Goal: Transaction & Acquisition: Purchase product/service

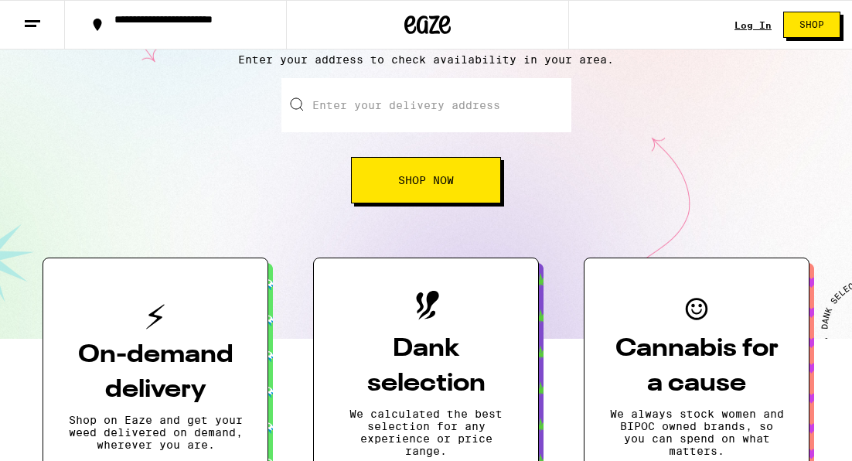
scroll to position [166, 0]
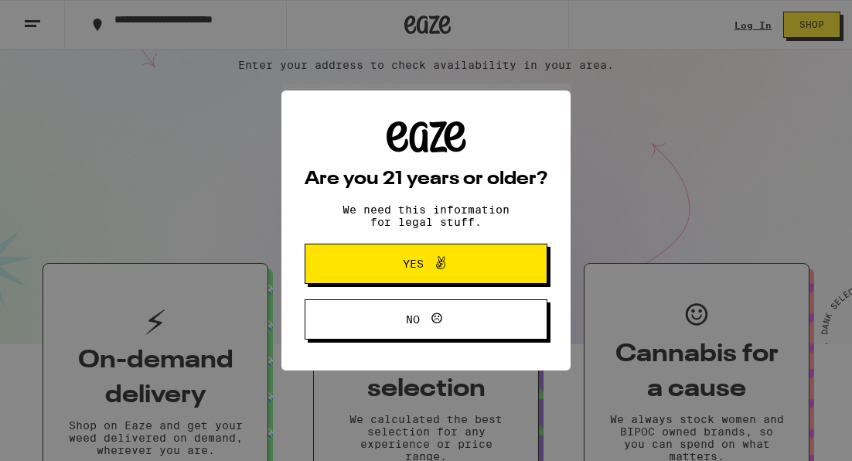
click at [471, 258] on span "Yes" at bounding box center [426, 264] width 118 height 20
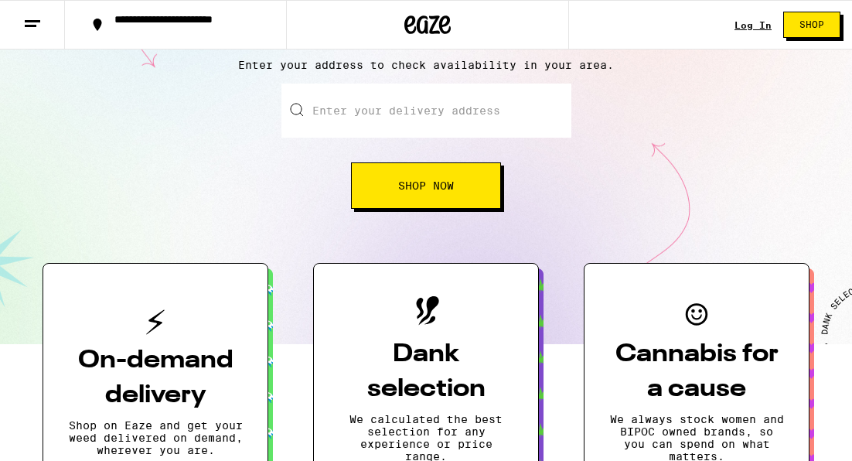
click at [736, 22] on div "**********" at bounding box center [426, 25] width 852 height 50
click at [753, 20] on link "Log In" at bounding box center [753, 25] width 37 height 10
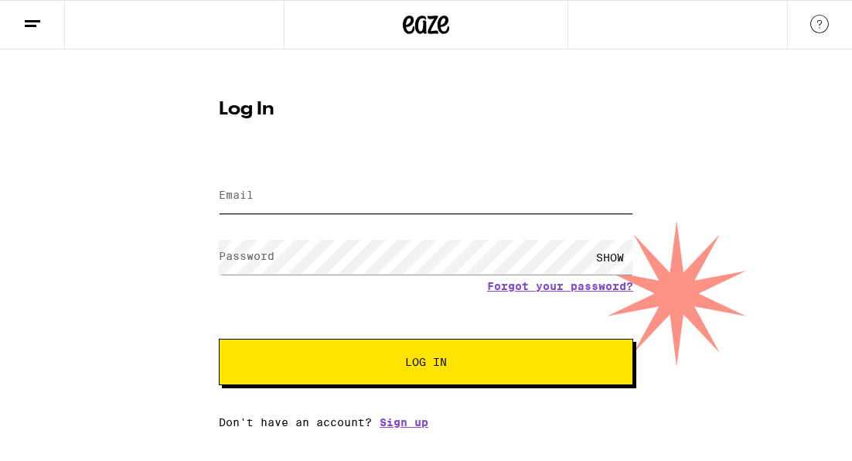
type input "[PERSON_NAME][EMAIL_ADDRESS][DOMAIN_NAME]"
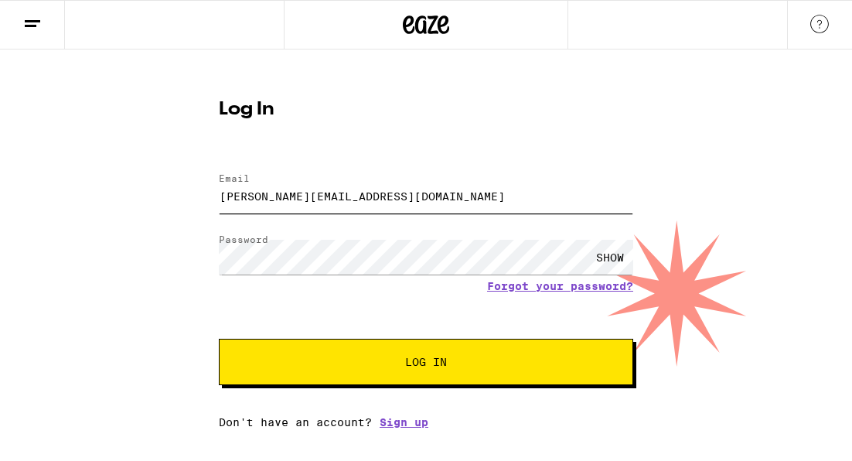
click at [437, 183] on input "[PERSON_NAME][EMAIL_ADDRESS][DOMAIN_NAME]" at bounding box center [426, 196] width 415 height 35
click at [430, 362] on span "Log In" at bounding box center [426, 362] width 42 height 11
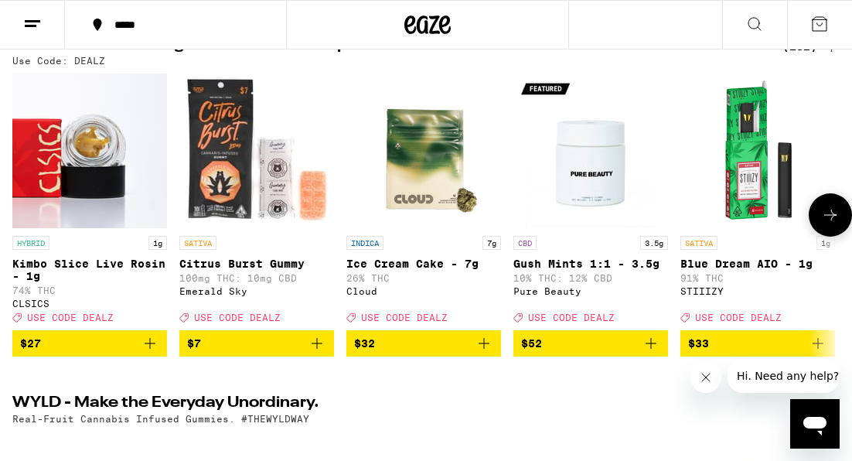
scroll to position [196, 0]
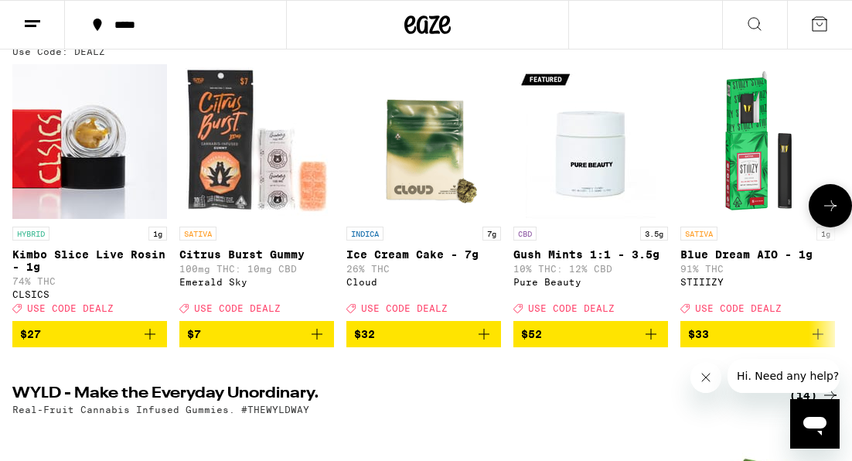
click at [832, 211] on icon at bounding box center [831, 205] width 12 height 11
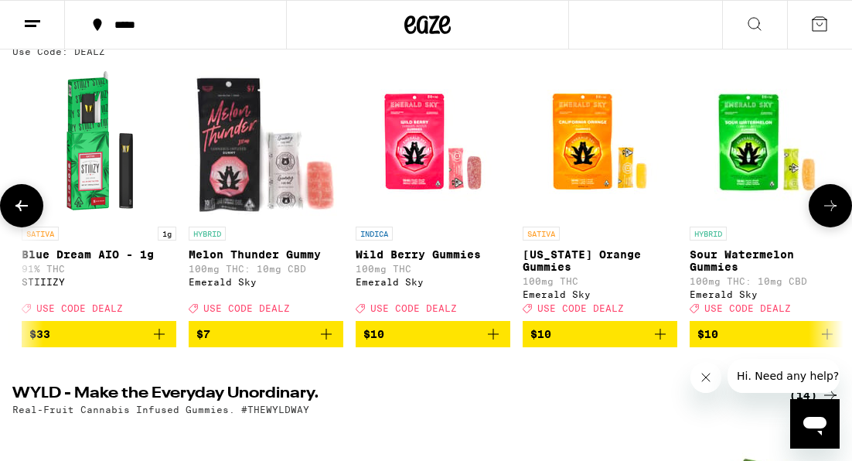
click at [832, 211] on icon at bounding box center [831, 205] width 12 height 11
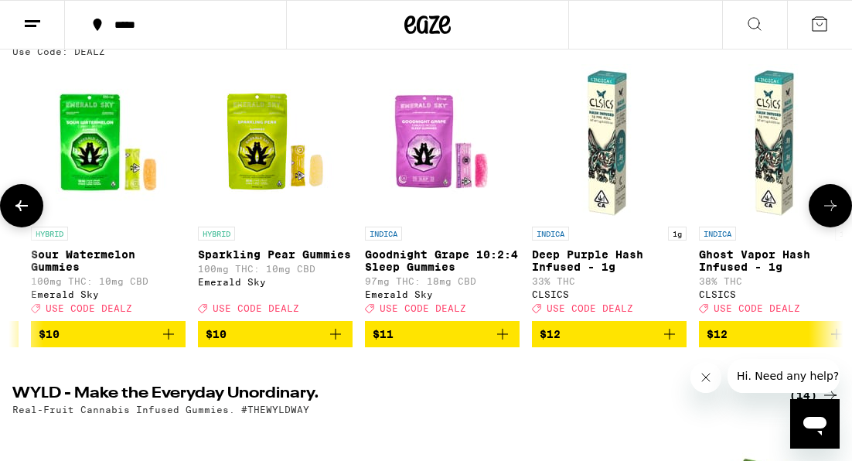
click at [832, 211] on icon at bounding box center [831, 205] width 12 height 11
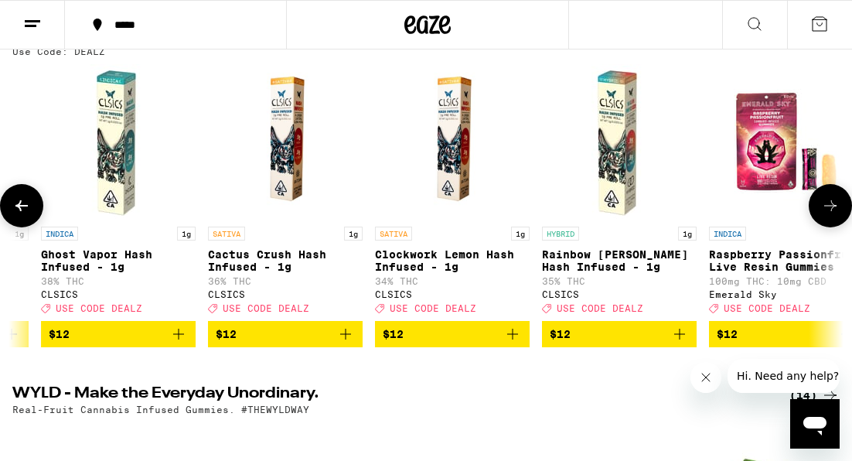
click at [832, 211] on icon at bounding box center [831, 205] width 12 height 11
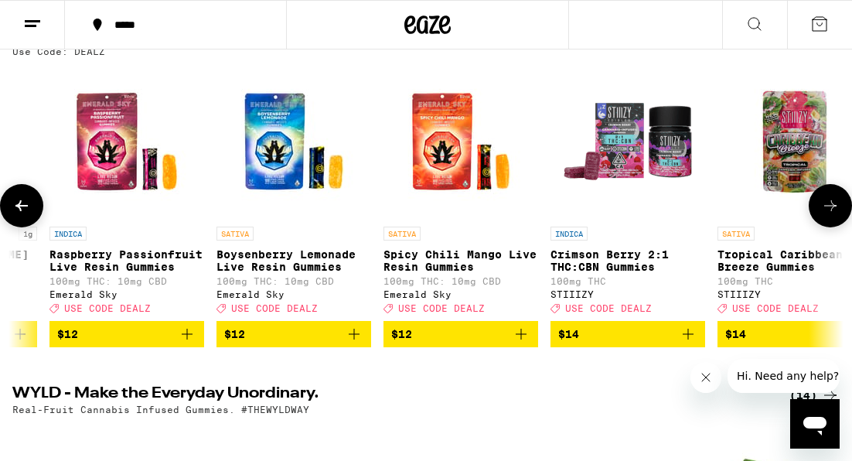
click at [832, 211] on icon at bounding box center [831, 205] width 12 height 11
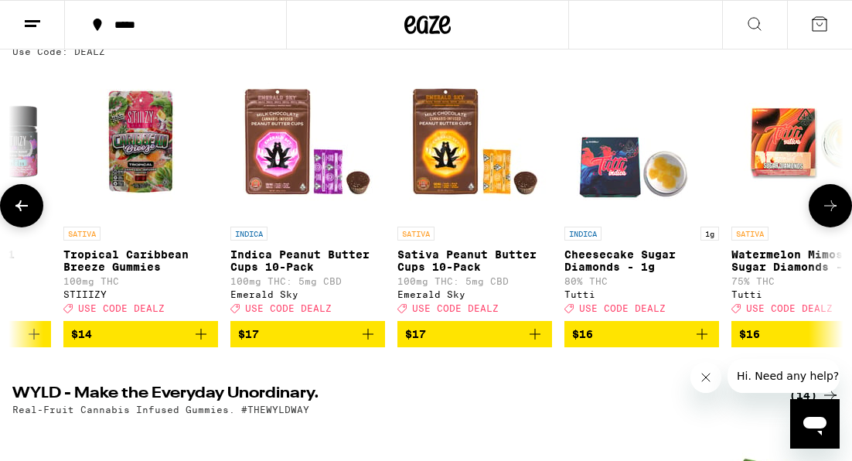
scroll to position [0, 3295]
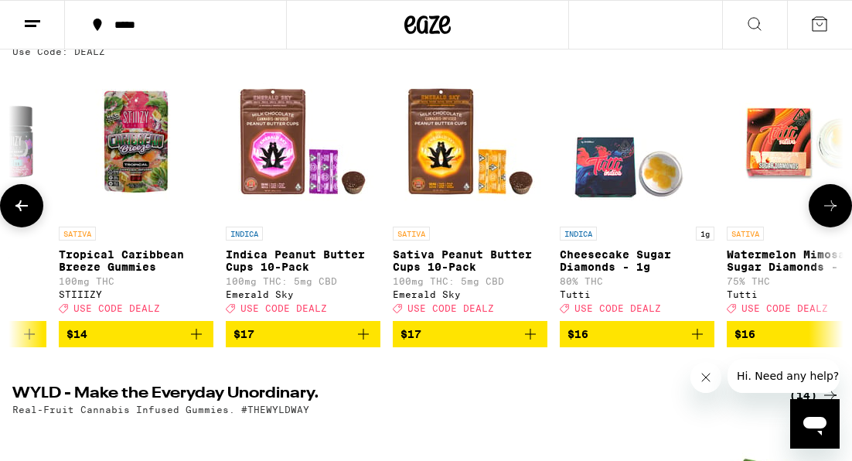
click at [832, 211] on icon at bounding box center [831, 205] width 12 height 11
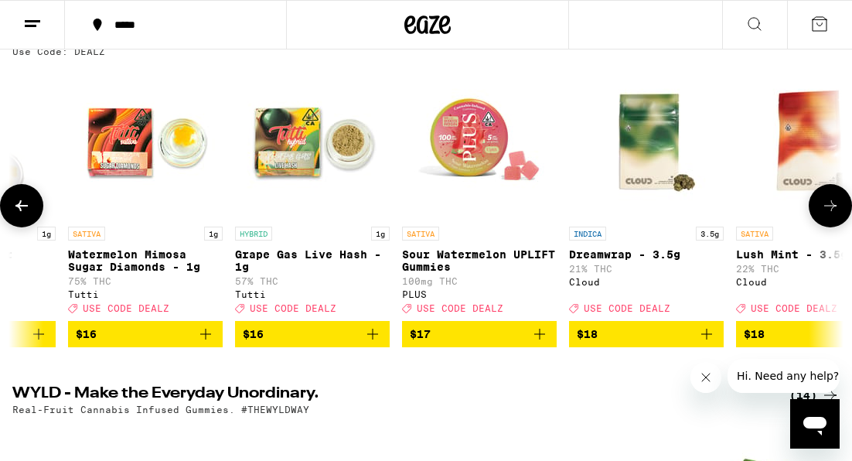
click at [832, 211] on icon at bounding box center [831, 205] width 12 height 11
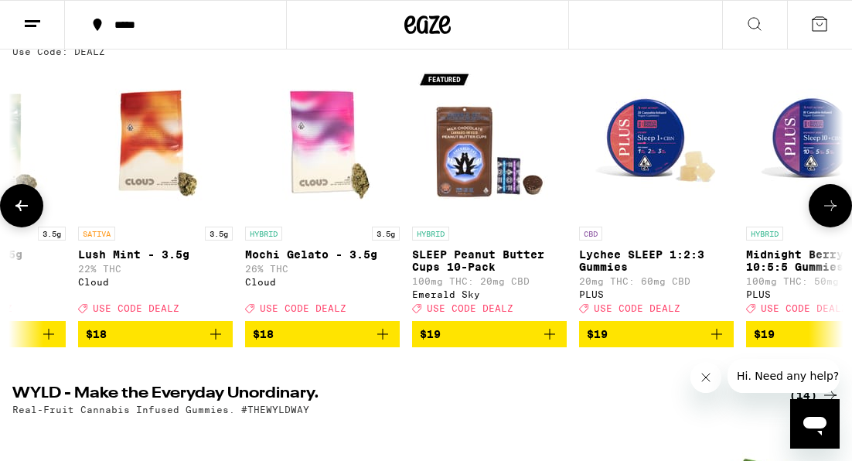
scroll to position [0, 4613]
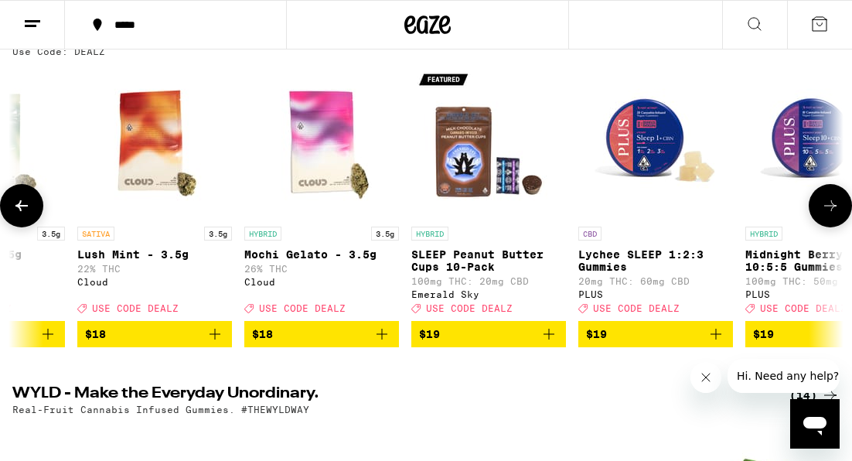
click at [19, 201] on button at bounding box center [21, 205] width 43 height 43
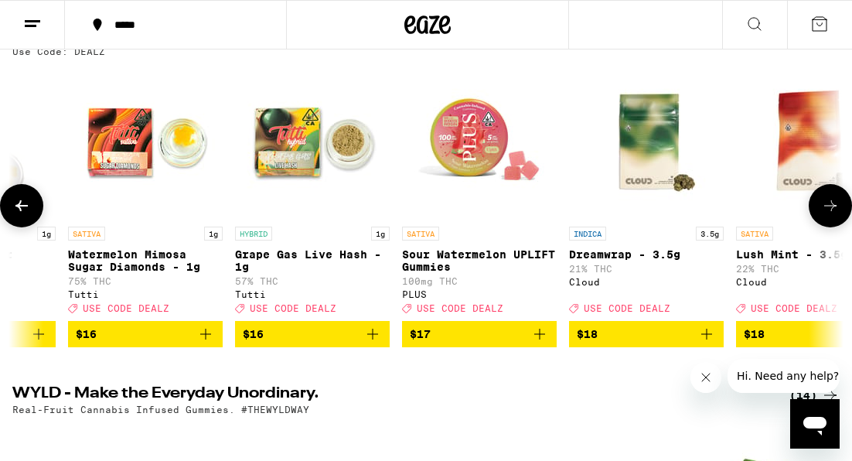
scroll to position [0, 3954]
click at [840, 215] on button at bounding box center [830, 205] width 43 height 43
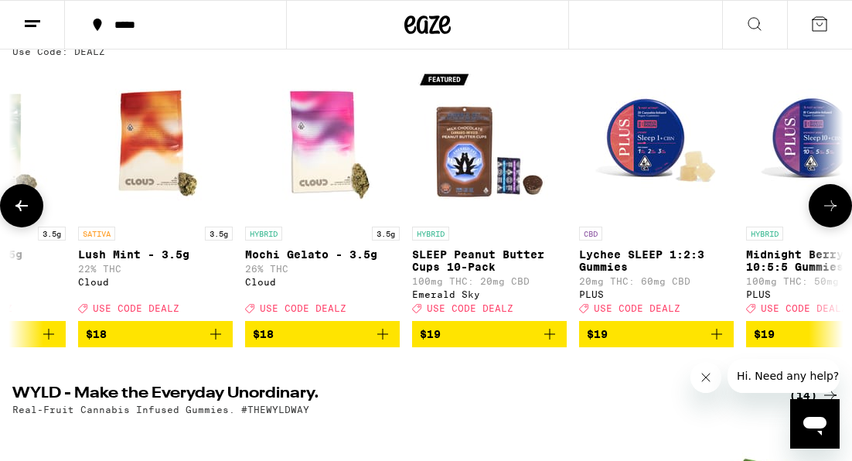
scroll to position [0, 4613]
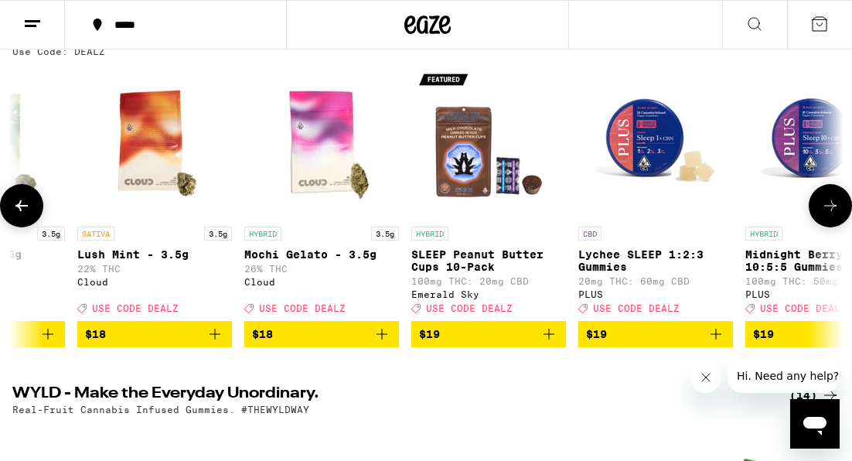
click at [840, 215] on button at bounding box center [830, 205] width 43 height 43
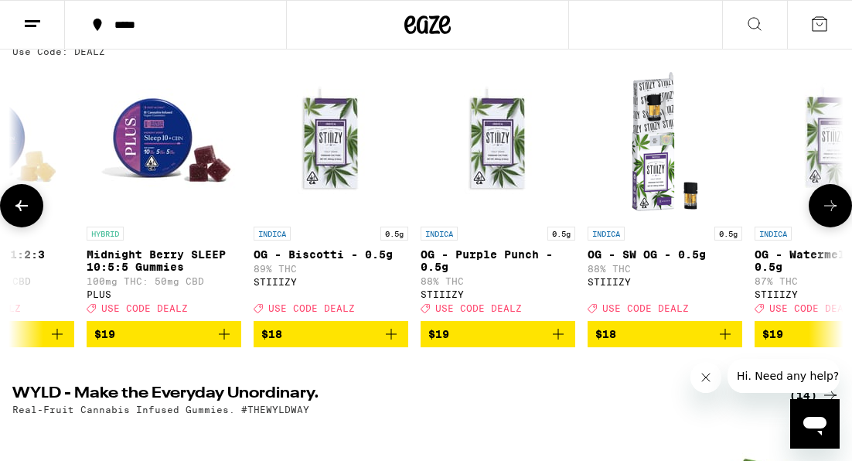
click at [840, 215] on button at bounding box center [830, 205] width 43 height 43
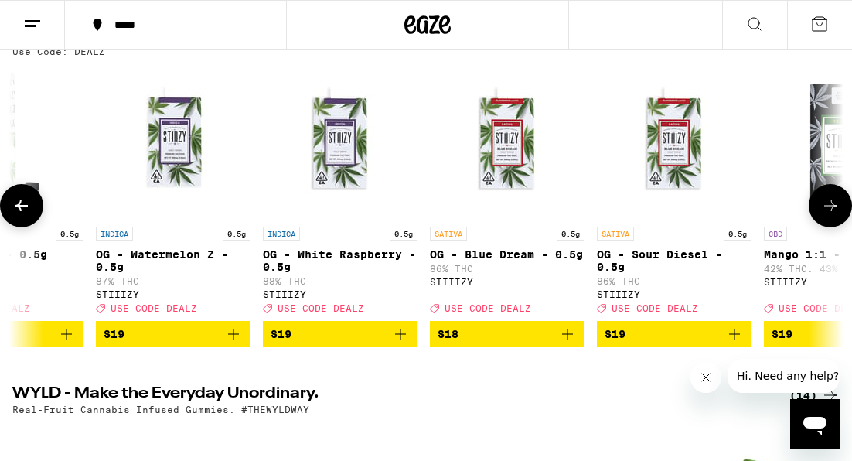
click at [840, 215] on button at bounding box center [830, 205] width 43 height 43
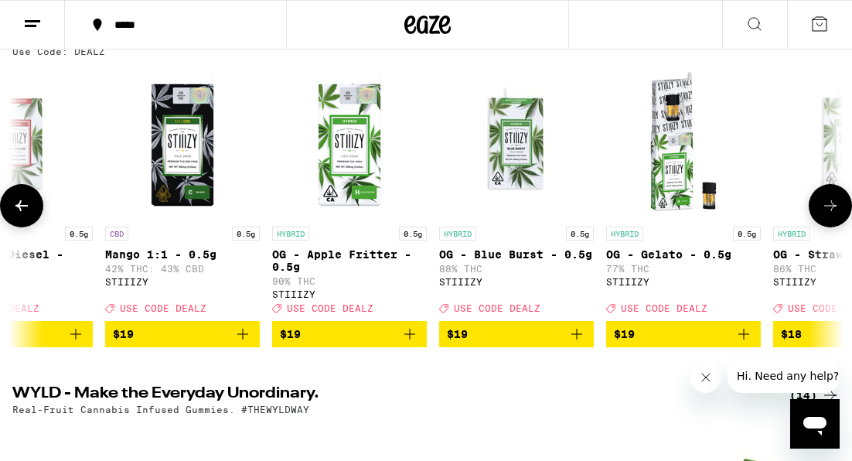
click at [840, 215] on button at bounding box center [830, 205] width 43 height 43
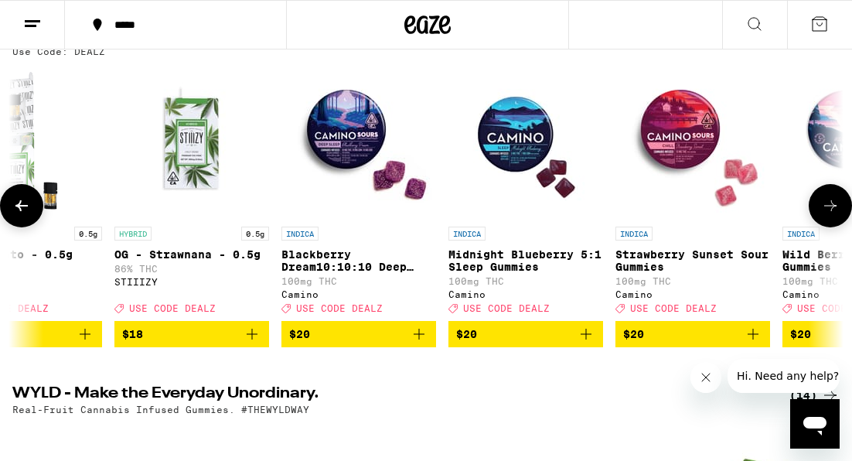
click at [840, 215] on button at bounding box center [830, 205] width 43 height 43
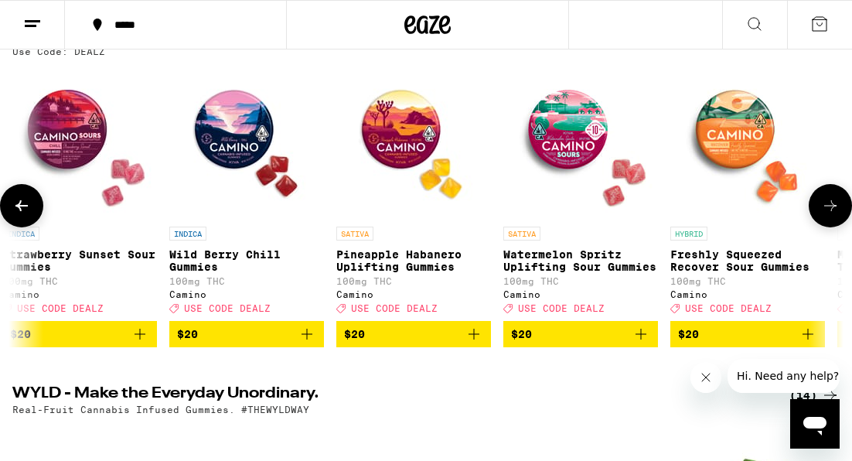
click at [840, 215] on button at bounding box center [830, 205] width 43 height 43
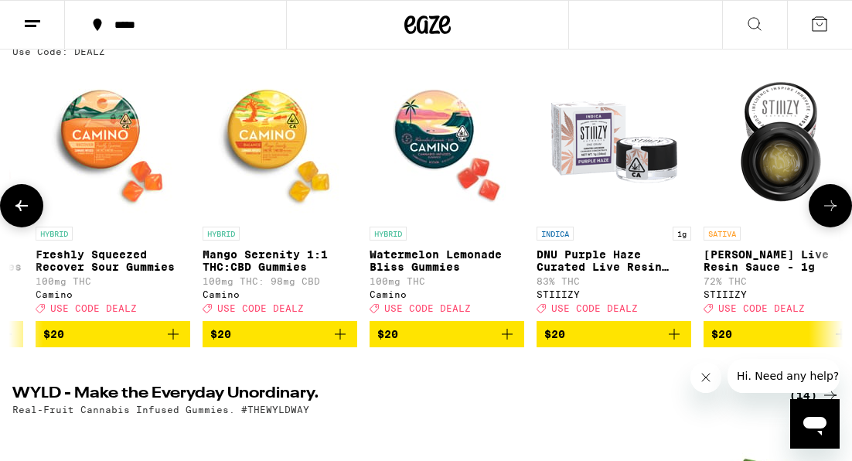
click at [840, 215] on button at bounding box center [830, 205] width 43 height 43
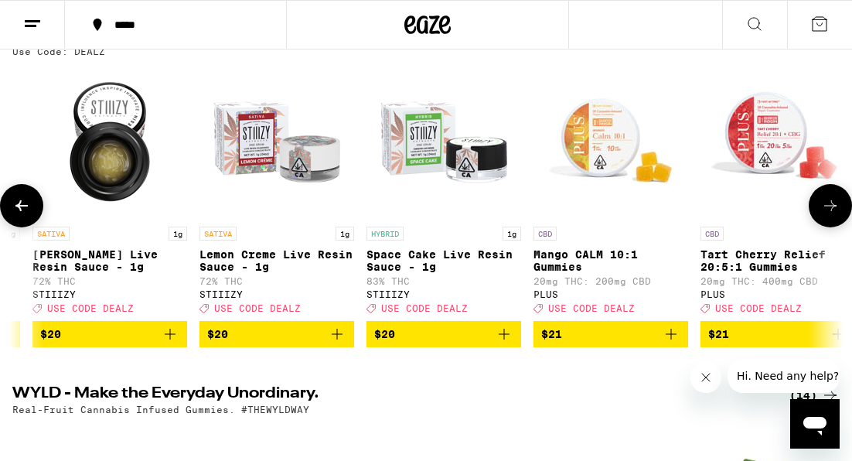
click at [840, 215] on button at bounding box center [830, 205] width 43 height 43
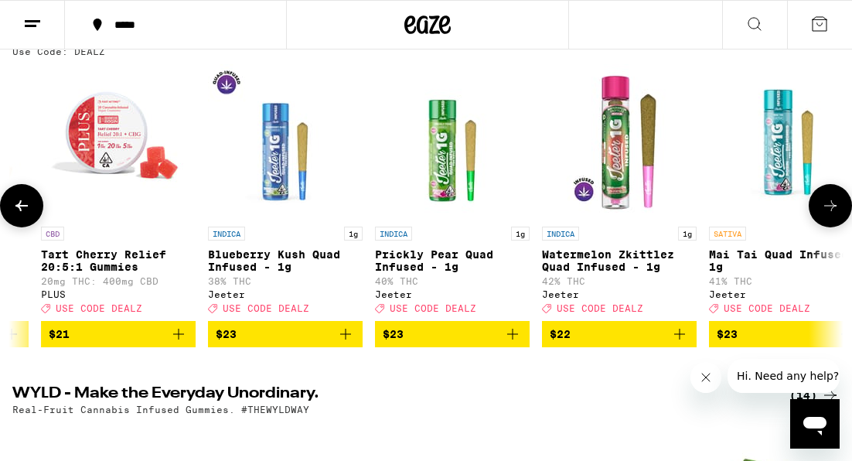
click at [840, 215] on button at bounding box center [830, 205] width 43 height 43
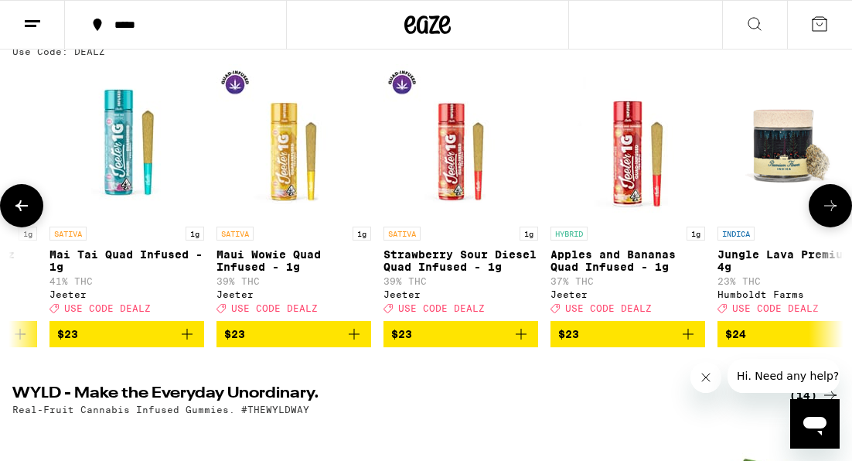
click at [840, 215] on button at bounding box center [830, 205] width 43 height 43
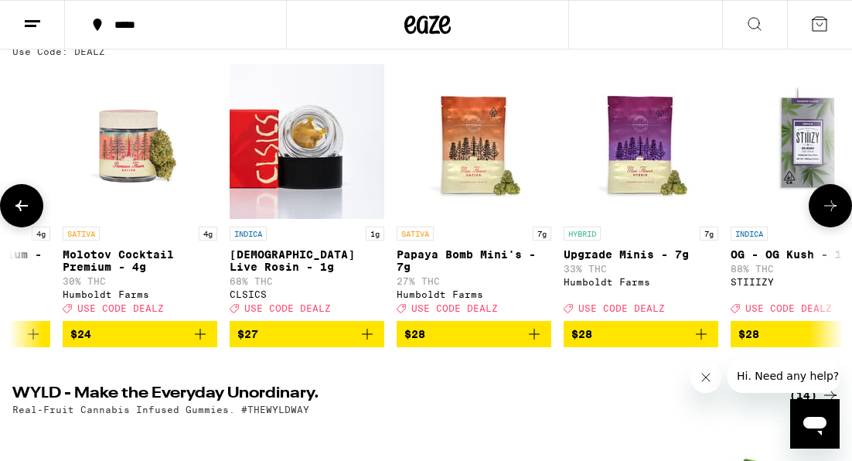
scroll to position [0, 11322]
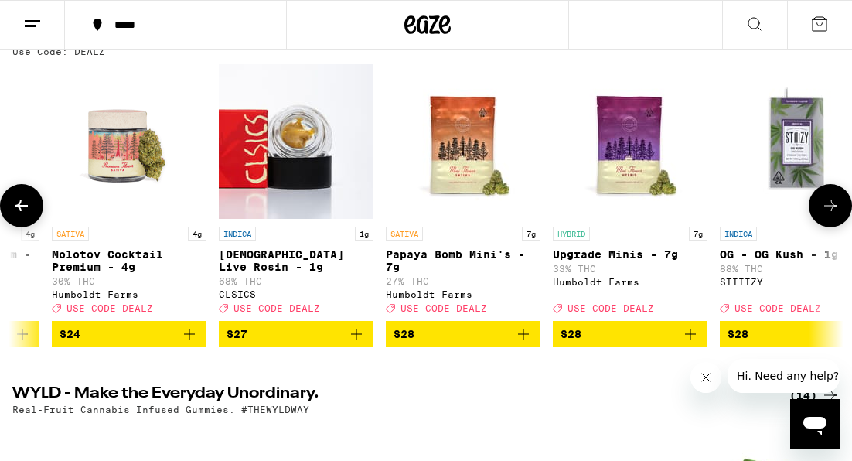
click at [835, 206] on icon at bounding box center [831, 205] width 19 height 19
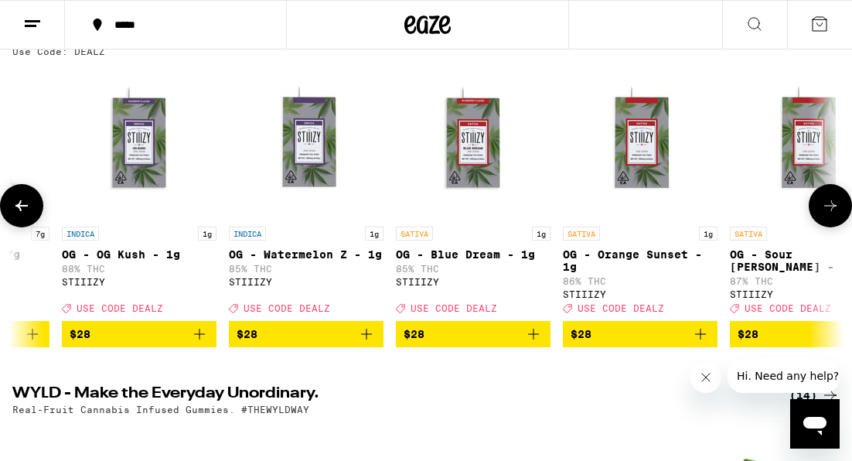
click at [835, 206] on icon at bounding box center [831, 205] width 19 height 19
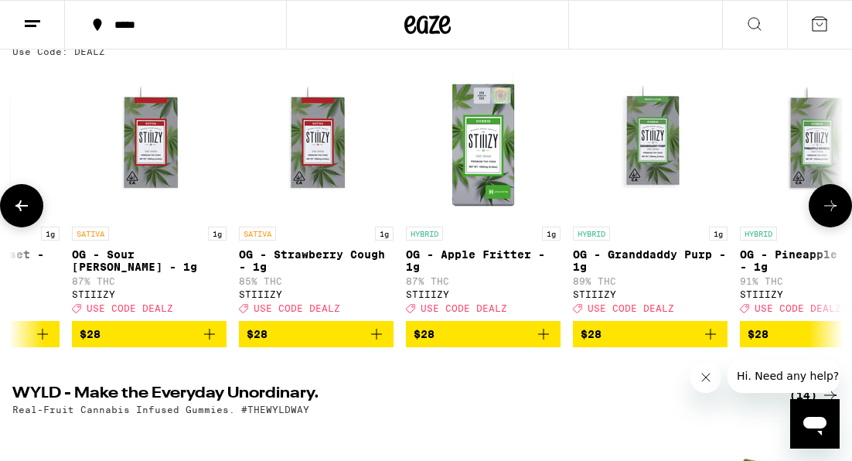
click at [835, 206] on icon at bounding box center [831, 205] width 19 height 19
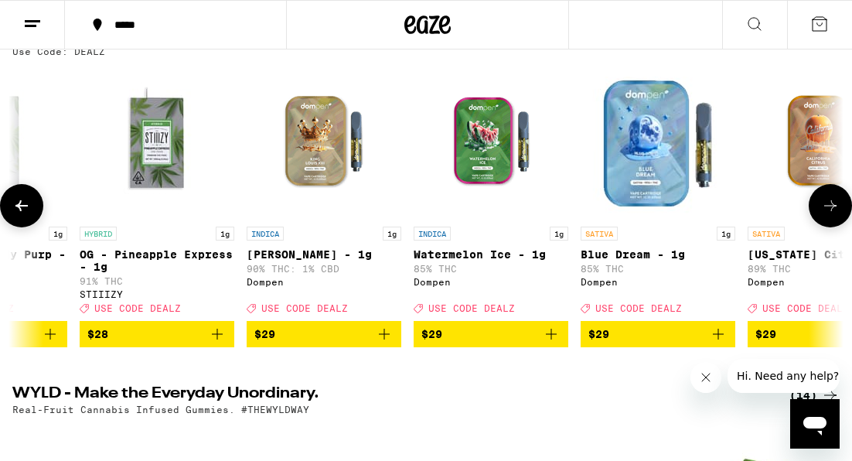
click at [835, 206] on icon at bounding box center [831, 205] width 19 height 19
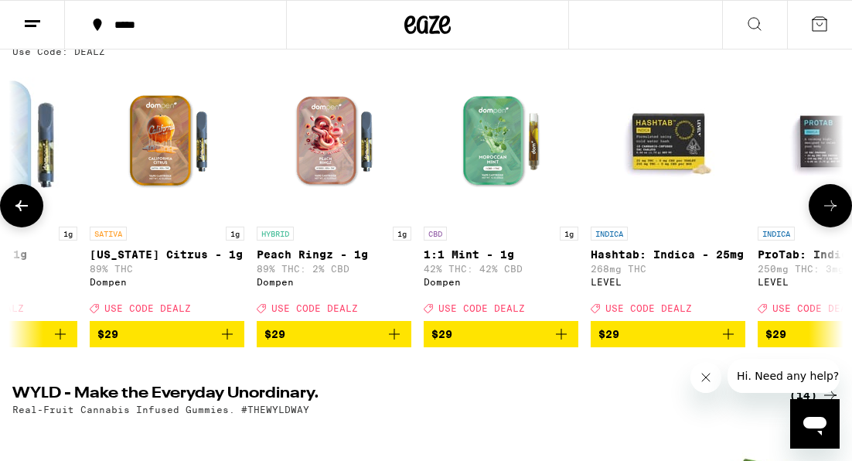
click at [835, 206] on icon at bounding box center [831, 205] width 19 height 19
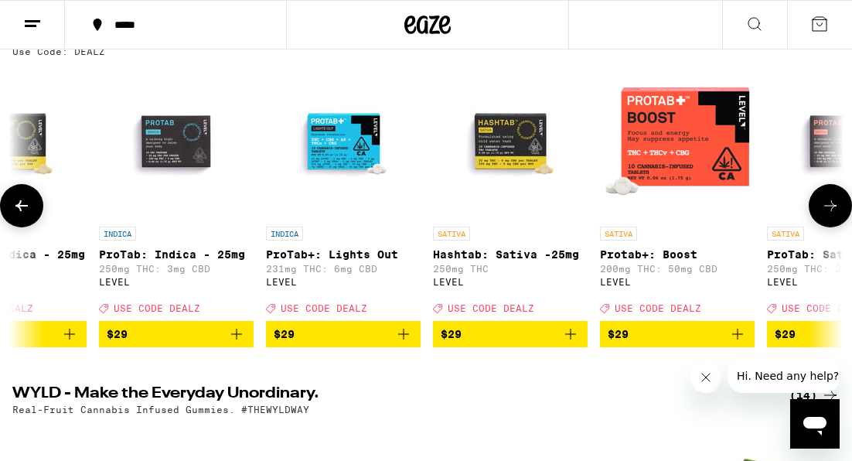
click at [835, 206] on icon at bounding box center [831, 205] width 19 height 19
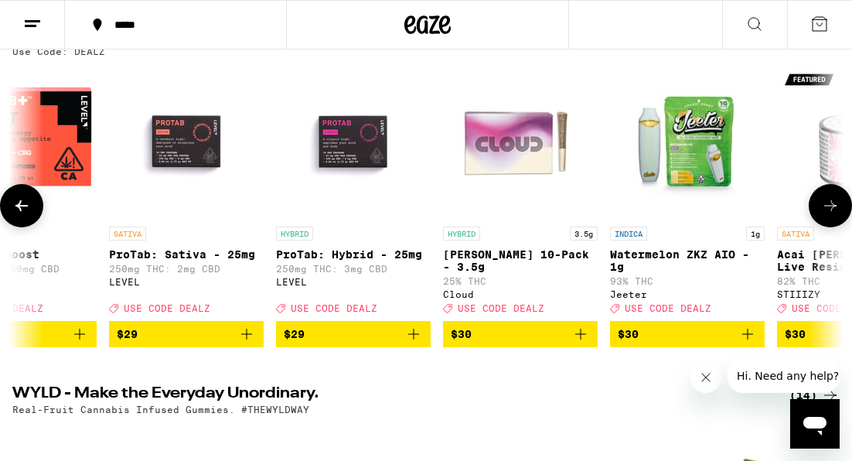
scroll to position [0, 15276]
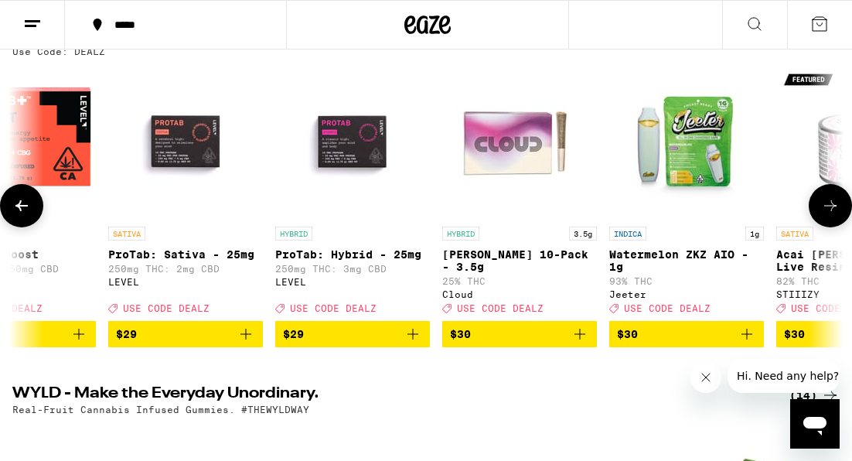
click at [835, 206] on icon at bounding box center [831, 205] width 19 height 19
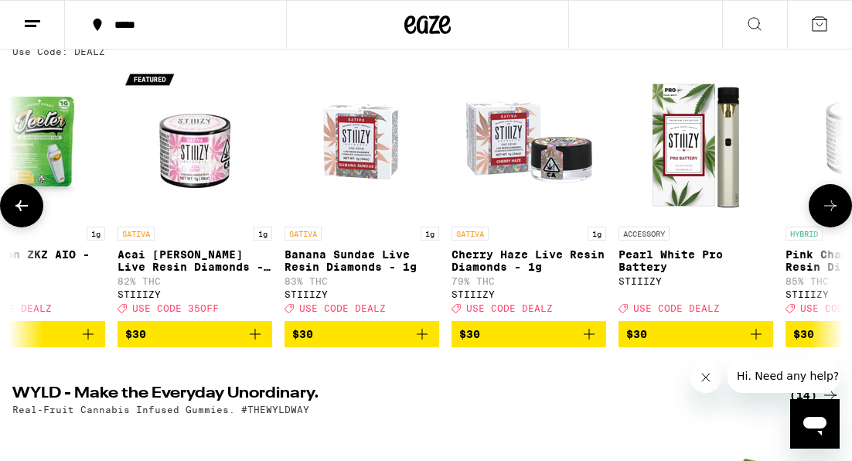
click at [835, 206] on icon at bounding box center [831, 205] width 19 height 19
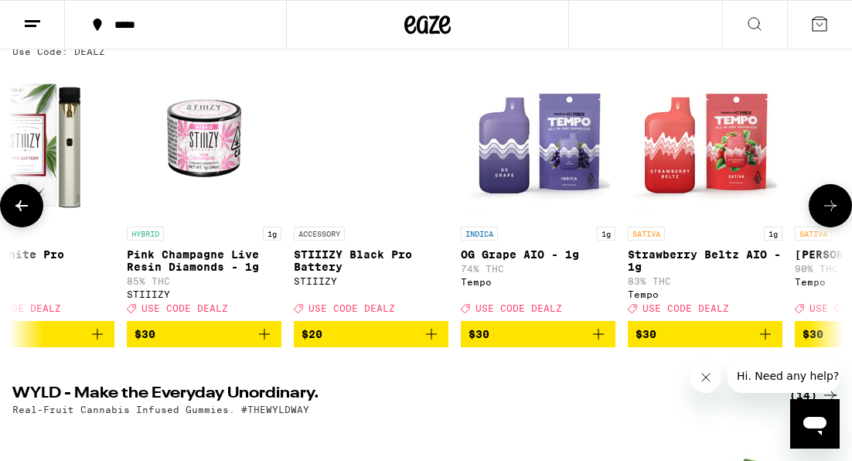
click at [835, 206] on icon at bounding box center [831, 205] width 19 height 19
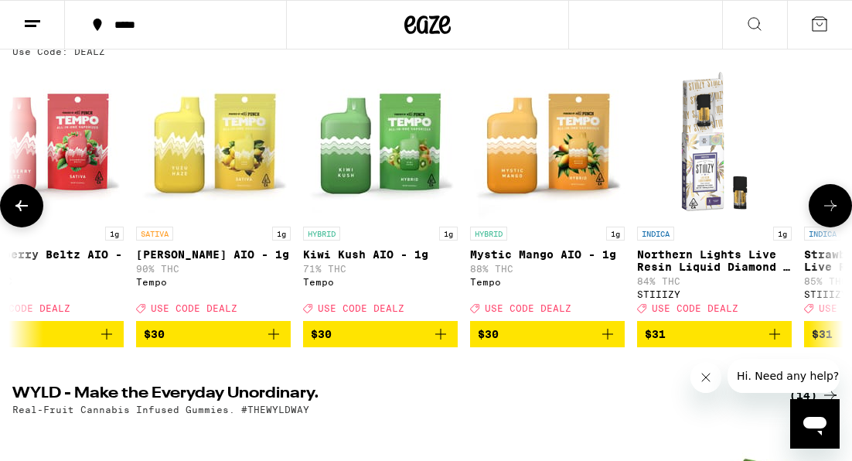
click at [835, 206] on icon at bounding box center [831, 205] width 19 height 19
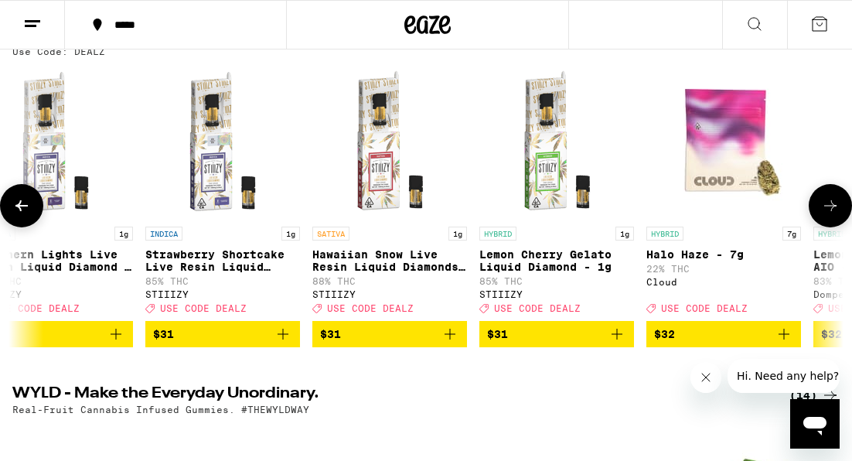
click at [835, 206] on icon at bounding box center [831, 205] width 19 height 19
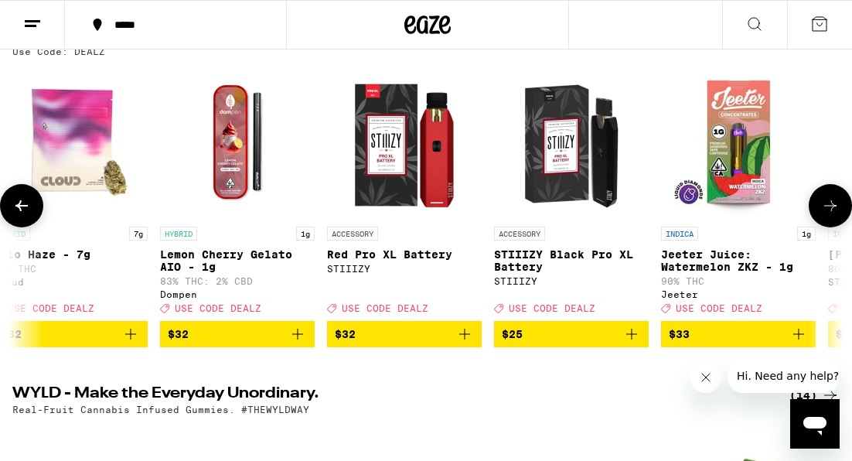
scroll to position [0, 18571]
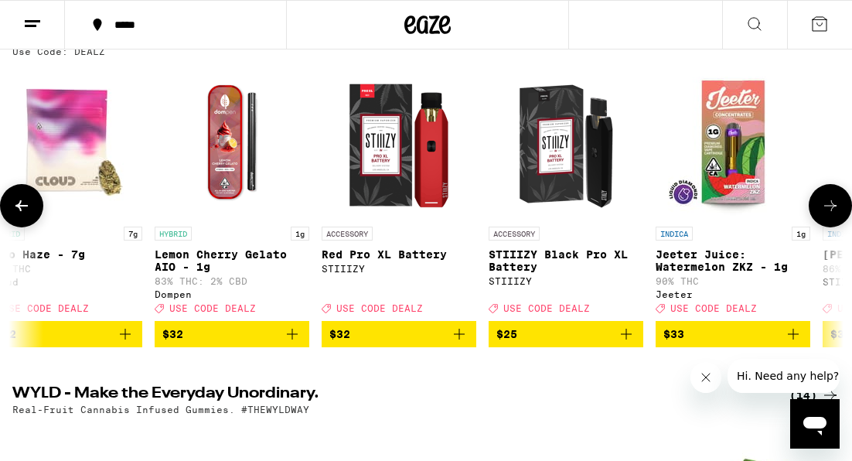
click at [31, 213] on button at bounding box center [21, 205] width 43 height 43
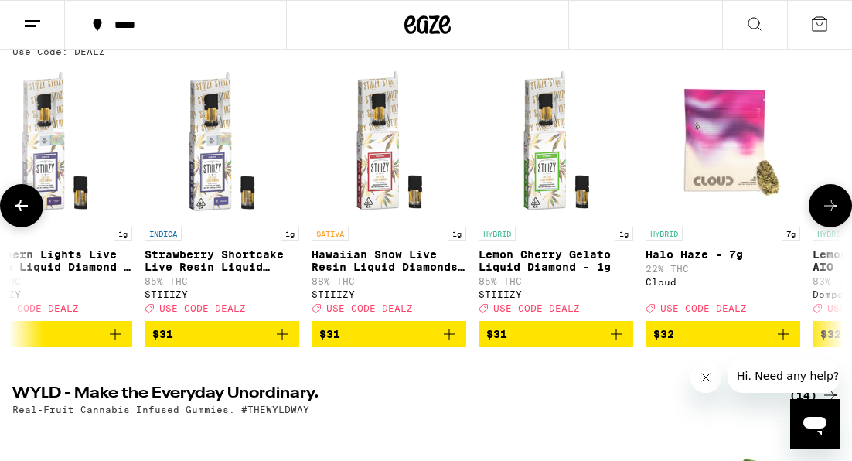
scroll to position [0, 17912]
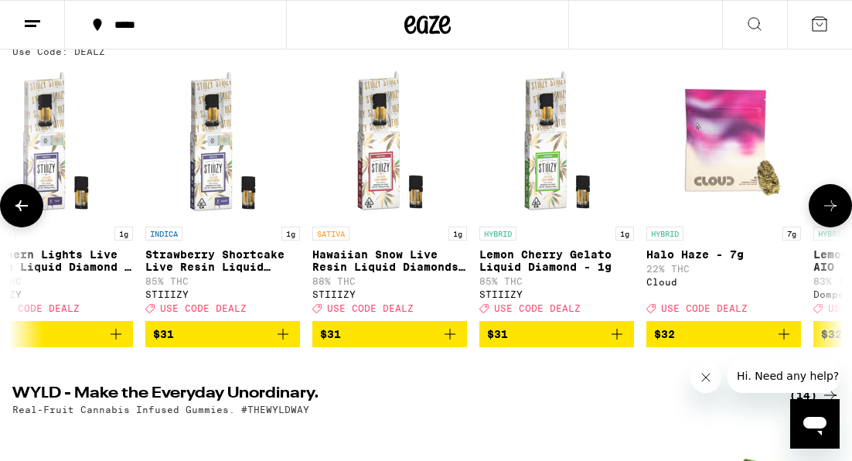
click at [824, 215] on icon at bounding box center [831, 205] width 19 height 19
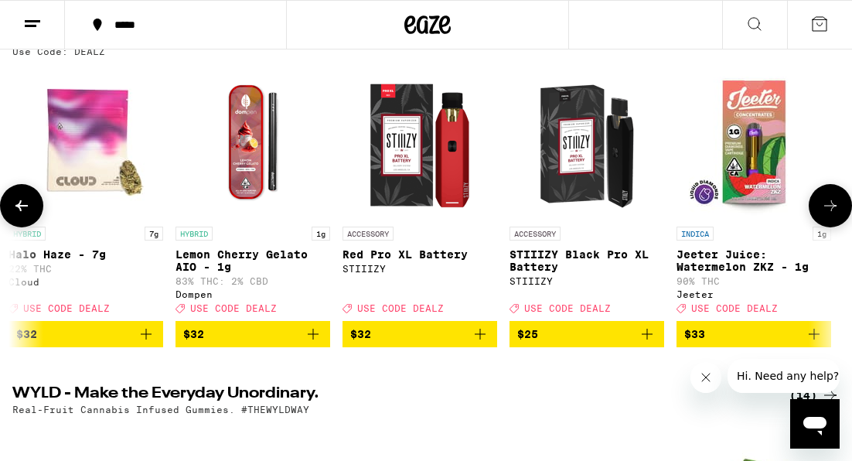
click at [829, 213] on icon at bounding box center [831, 205] width 19 height 19
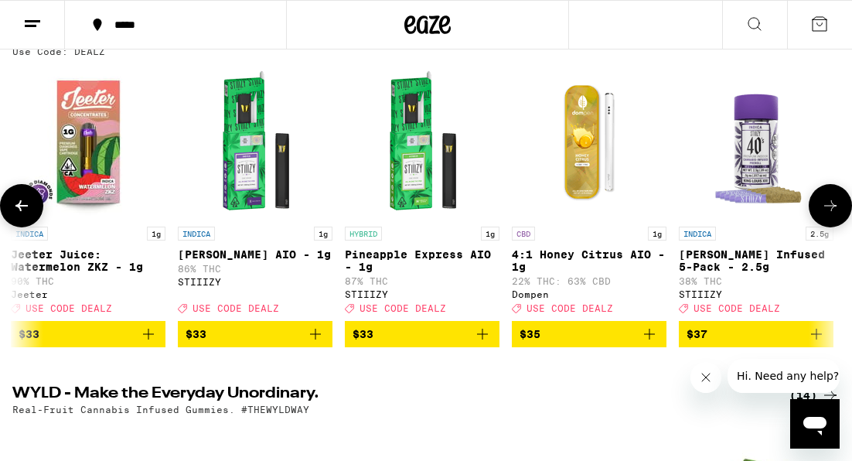
click at [829, 213] on icon at bounding box center [831, 205] width 19 height 19
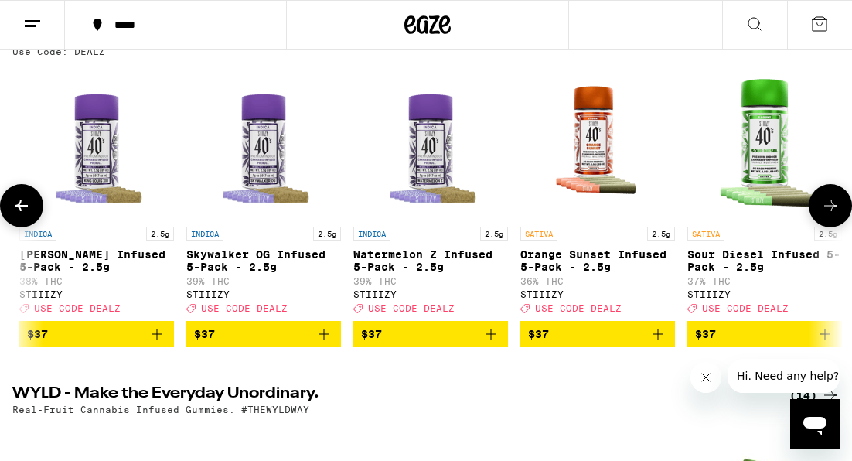
click at [829, 213] on icon at bounding box center [831, 205] width 19 height 19
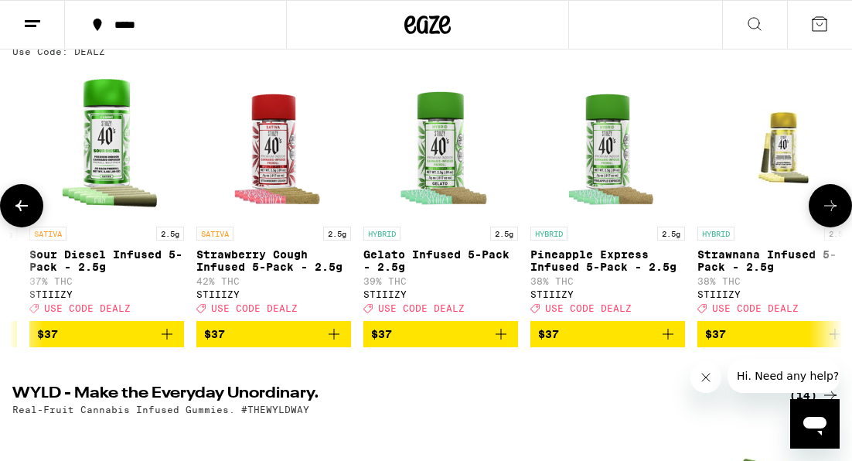
click at [829, 213] on icon at bounding box center [831, 205] width 19 height 19
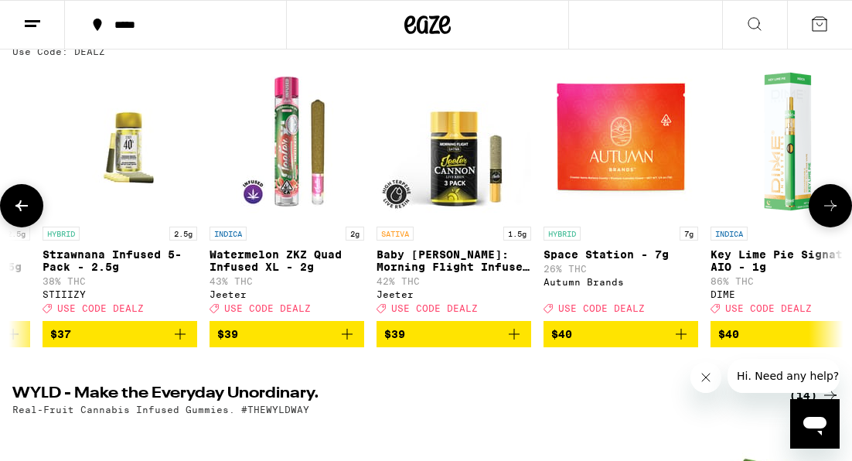
scroll to position [0, 21194]
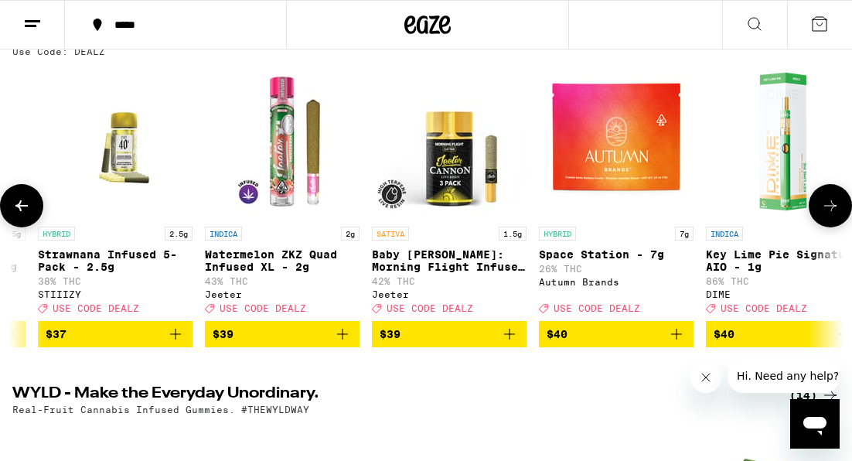
click at [829, 213] on icon at bounding box center [831, 205] width 19 height 19
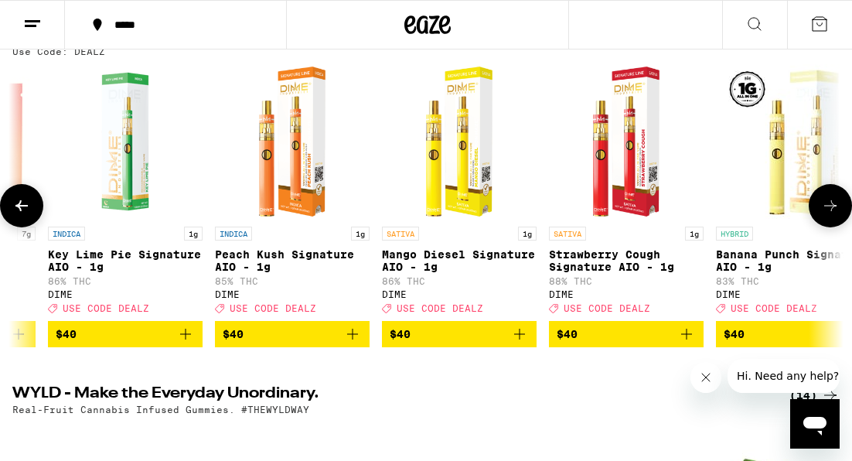
click at [830, 213] on icon at bounding box center [831, 205] width 19 height 19
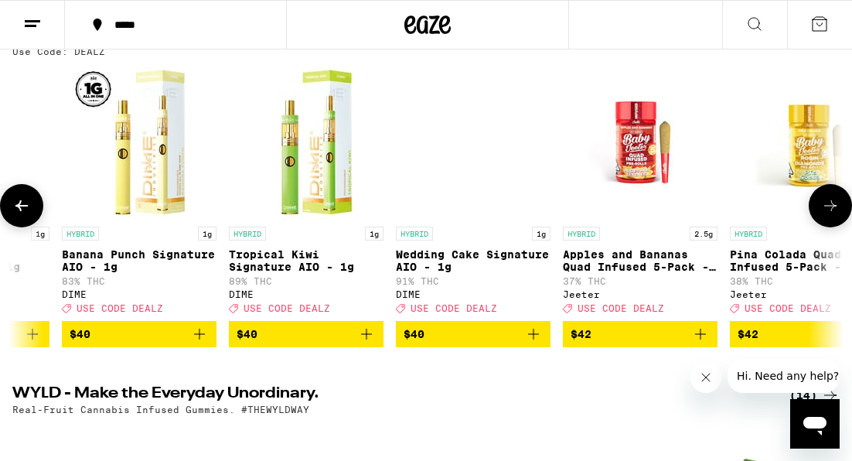
click at [830, 213] on icon at bounding box center [831, 205] width 19 height 19
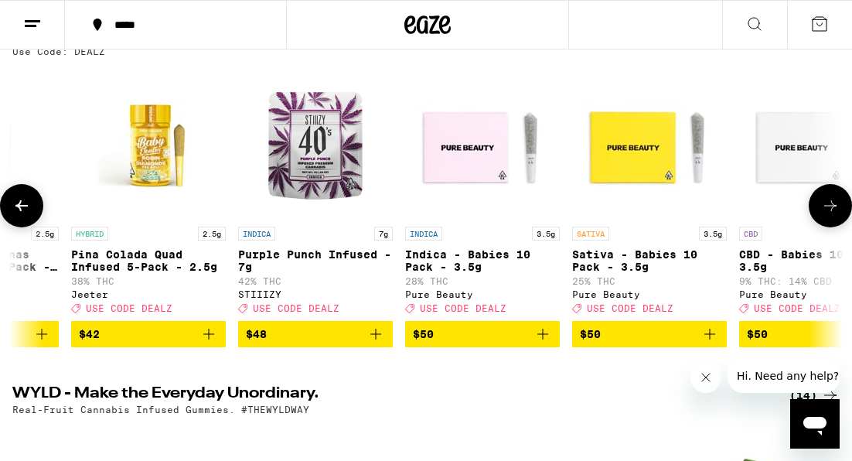
click at [835, 210] on icon at bounding box center [831, 205] width 19 height 19
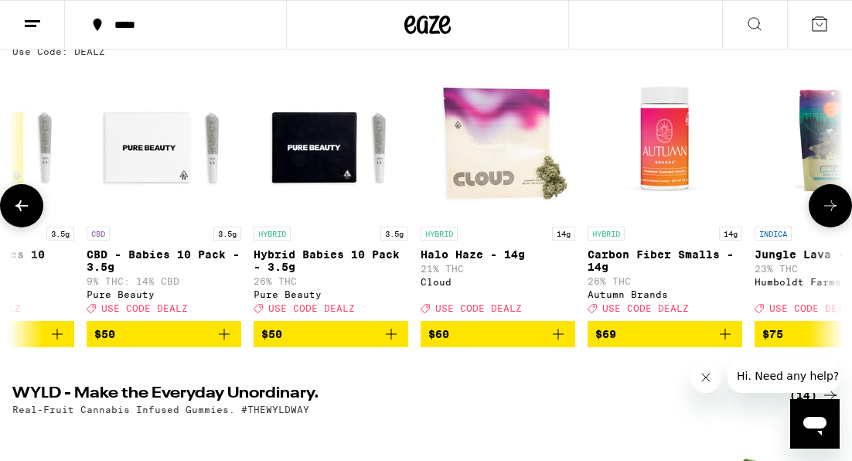
click at [835, 210] on icon at bounding box center [831, 205] width 19 height 19
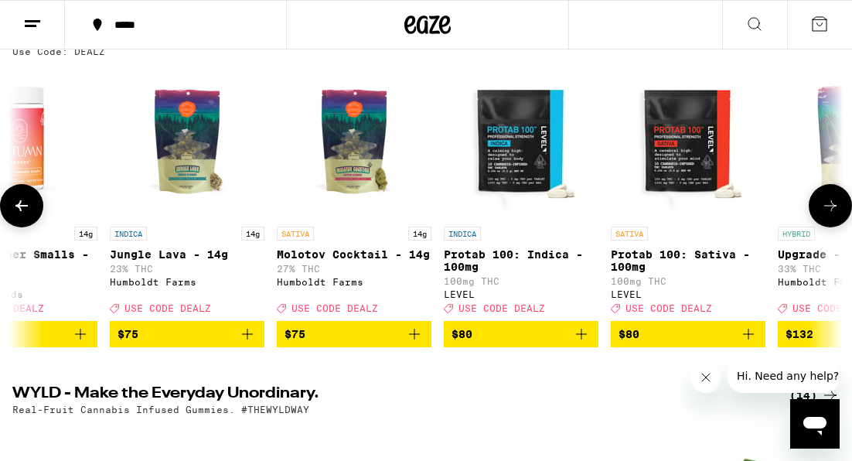
scroll to position [0, 24483]
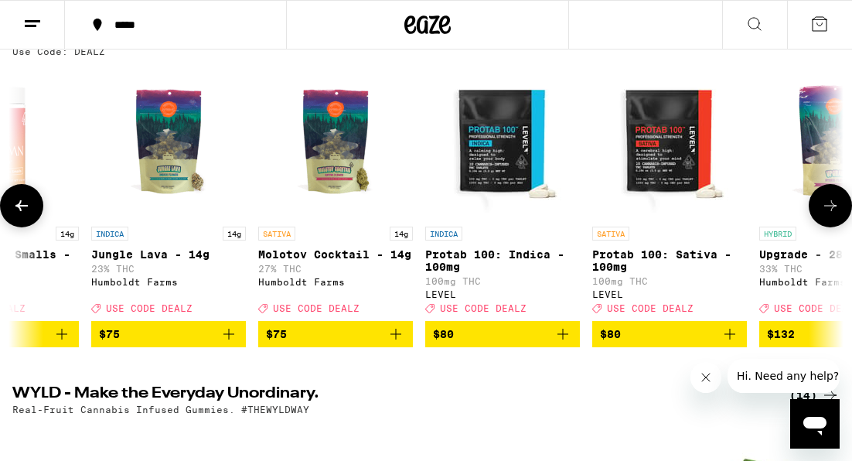
click at [29, 213] on icon at bounding box center [21, 205] width 19 height 19
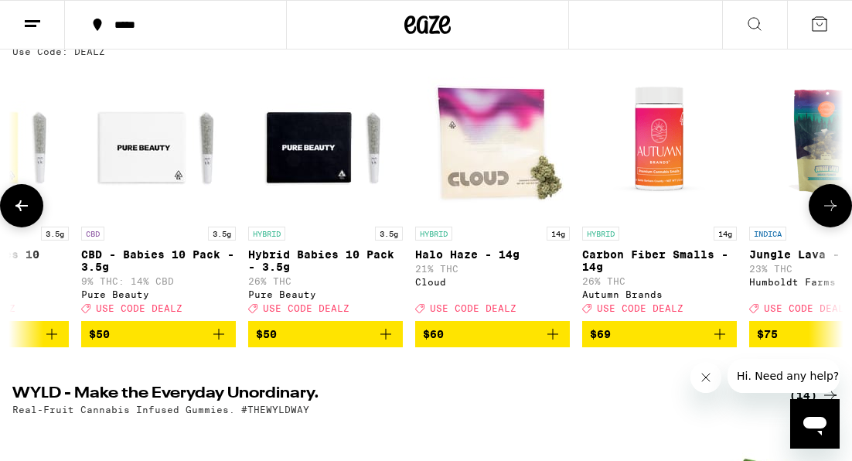
scroll to position [0, 23824]
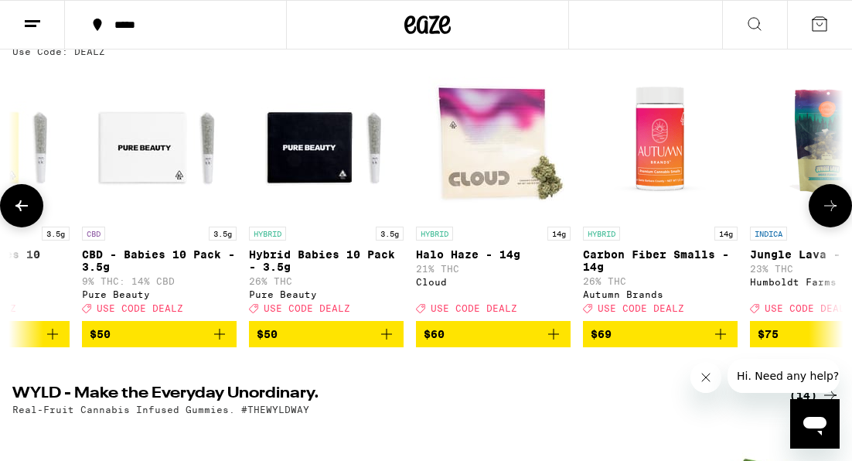
click at [835, 213] on icon at bounding box center [831, 205] width 19 height 19
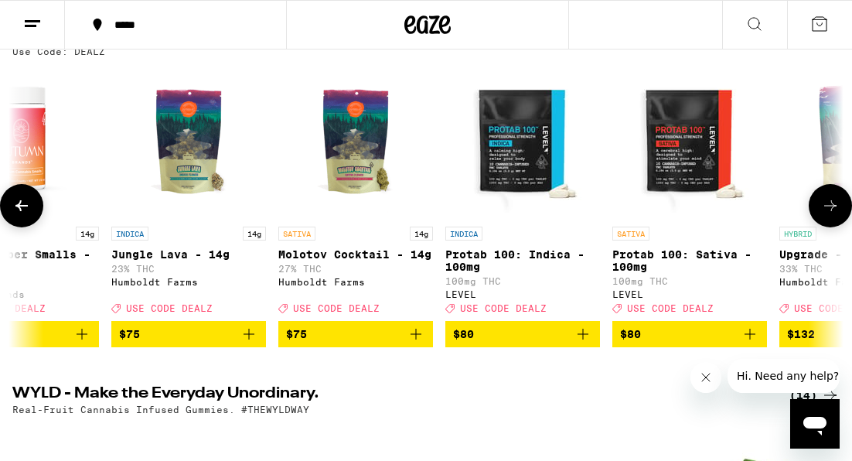
click at [835, 213] on icon at bounding box center [831, 205] width 19 height 19
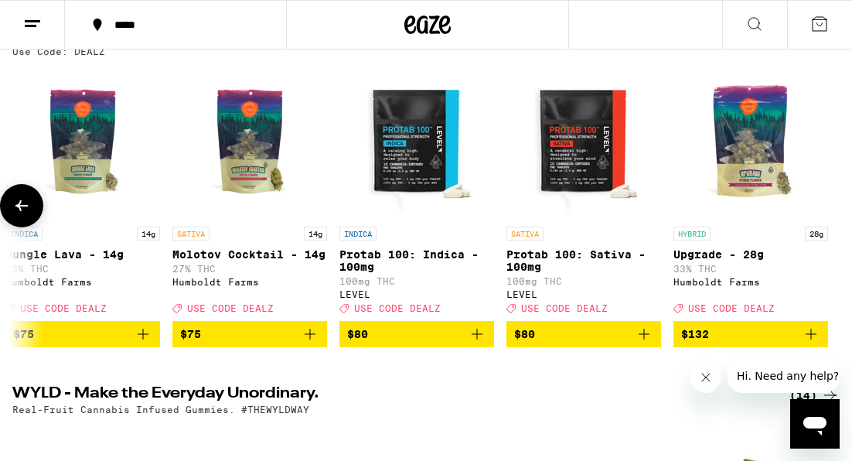
scroll to position [0, 24569]
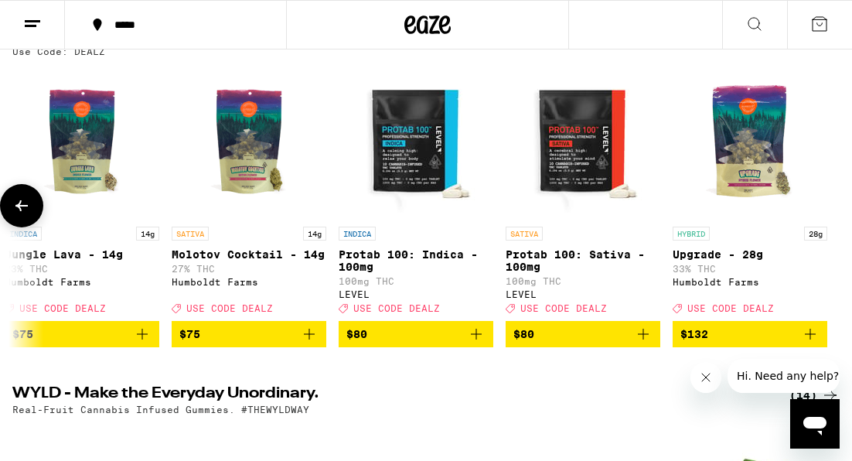
click at [29, 204] on icon at bounding box center [21, 205] width 19 height 19
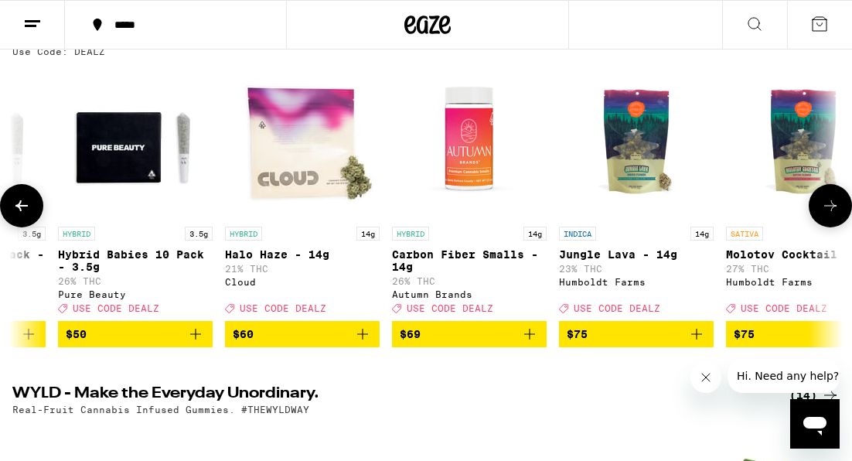
click at [29, 204] on icon at bounding box center [21, 205] width 19 height 19
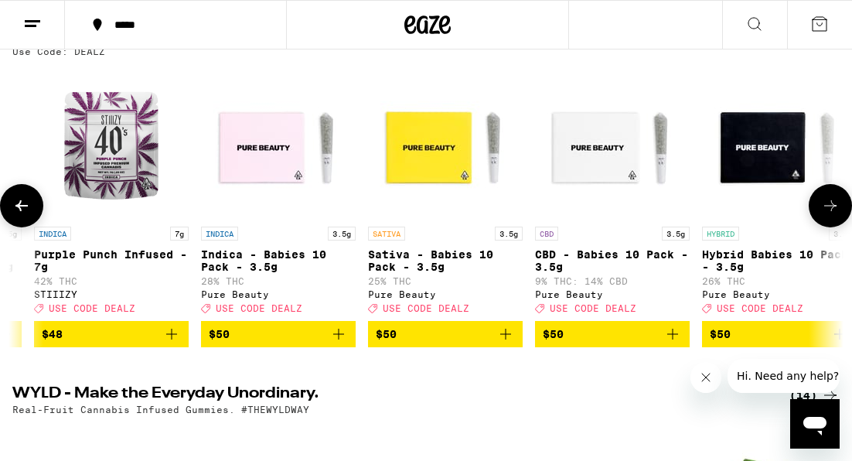
click at [29, 204] on icon at bounding box center [21, 205] width 19 height 19
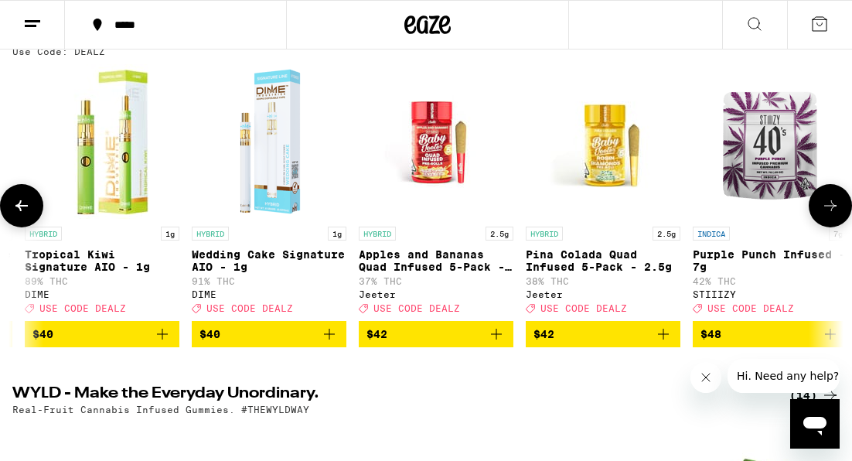
click at [29, 204] on icon at bounding box center [21, 205] width 19 height 19
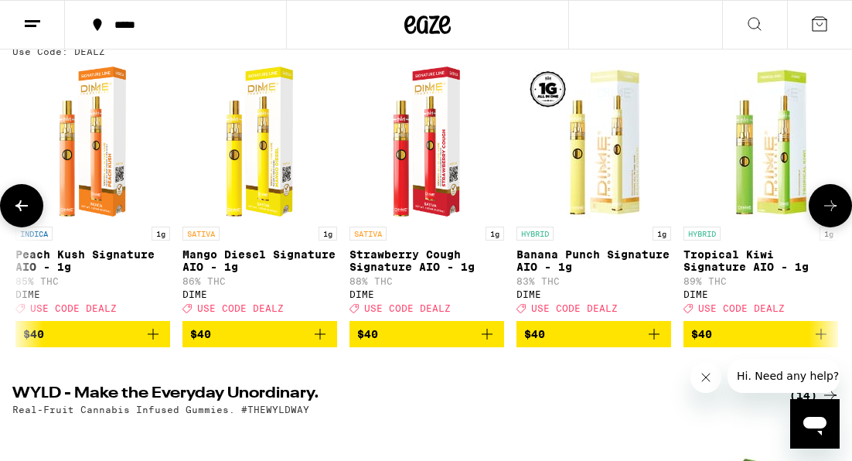
click at [29, 204] on icon at bounding box center [21, 205] width 19 height 19
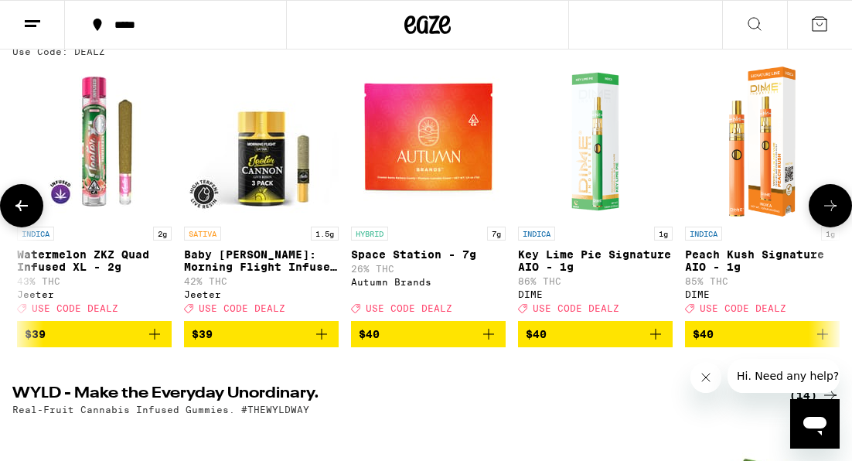
click at [29, 204] on icon at bounding box center [21, 205] width 19 height 19
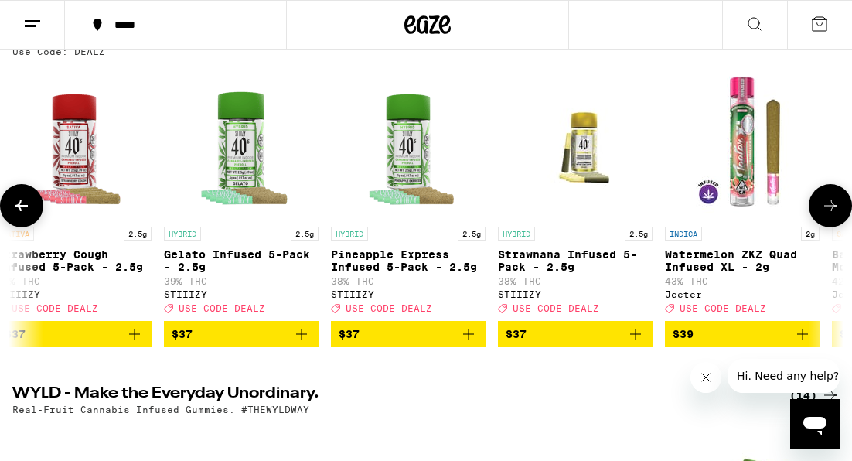
click at [29, 204] on icon at bounding box center [21, 205] width 19 height 19
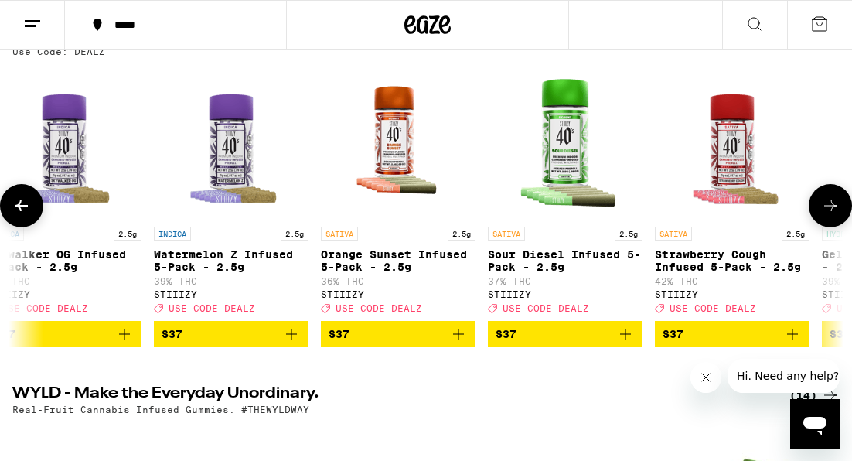
click at [29, 204] on icon at bounding box center [21, 205] width 19 height 19
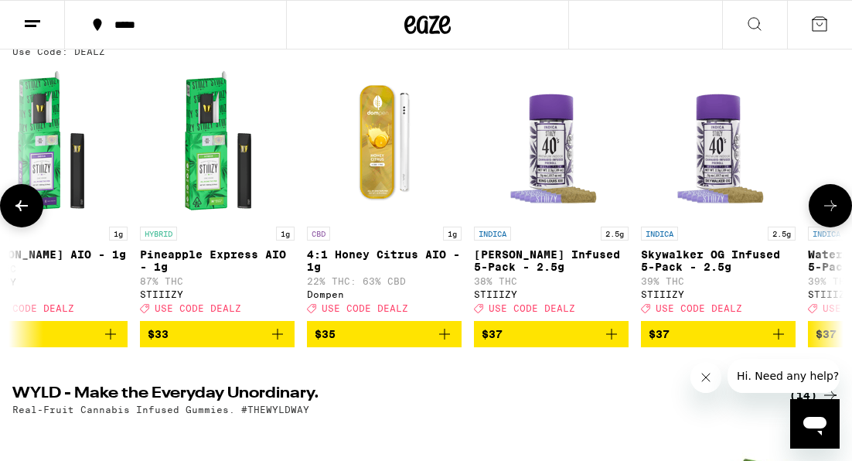
click at [29, 204] on icon at bounding box center [21, 205] width 19 height 19
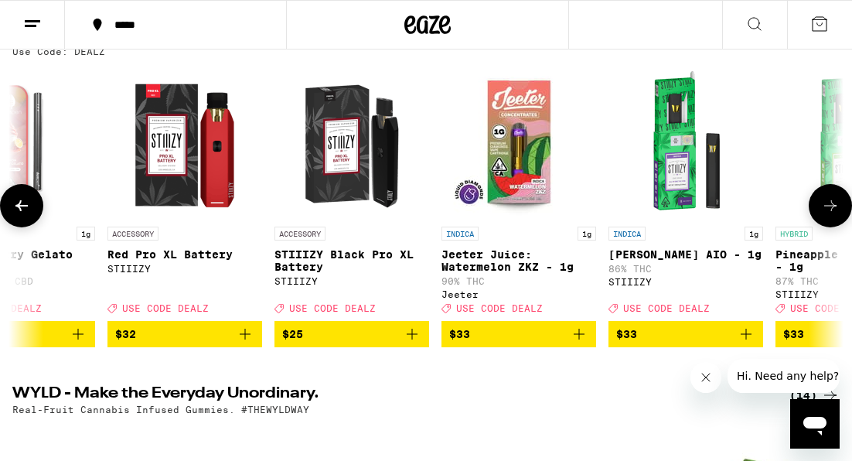
click at [29, 204] on icon at bounding box center [21, 205] width 19 height 19
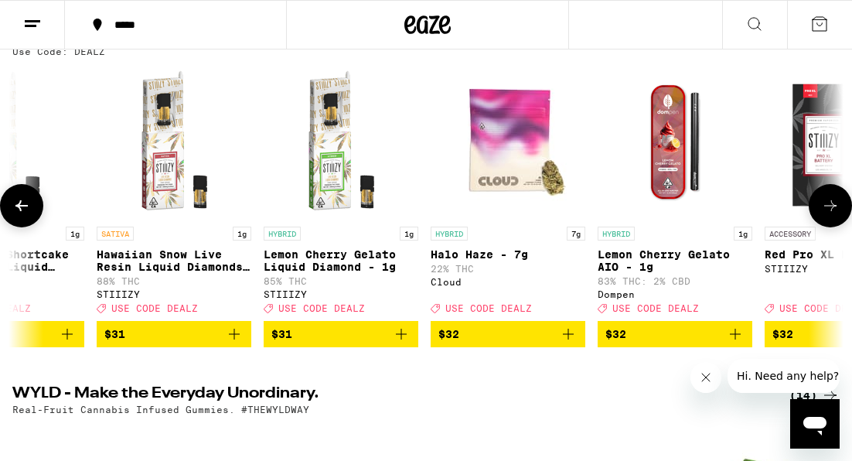
click at [29, 204] on icon at bounding box center [21, 205] width 19 height 19
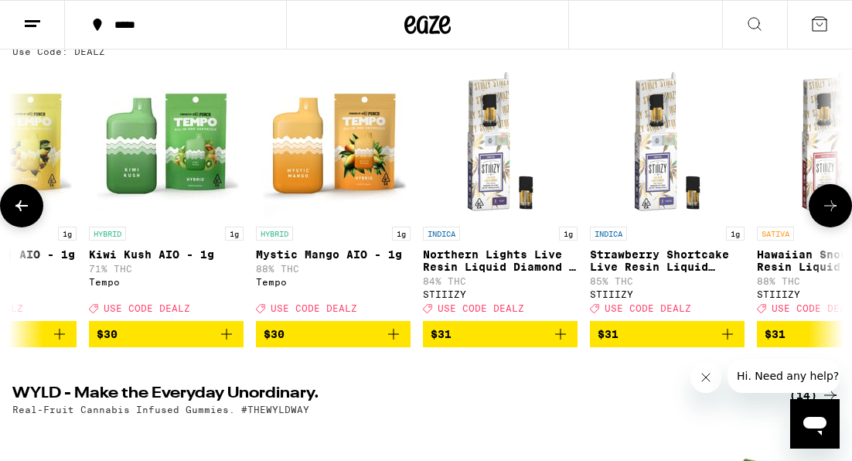
click at [29, 204] on icon at bounding box center [21, 205] width 19 height 19
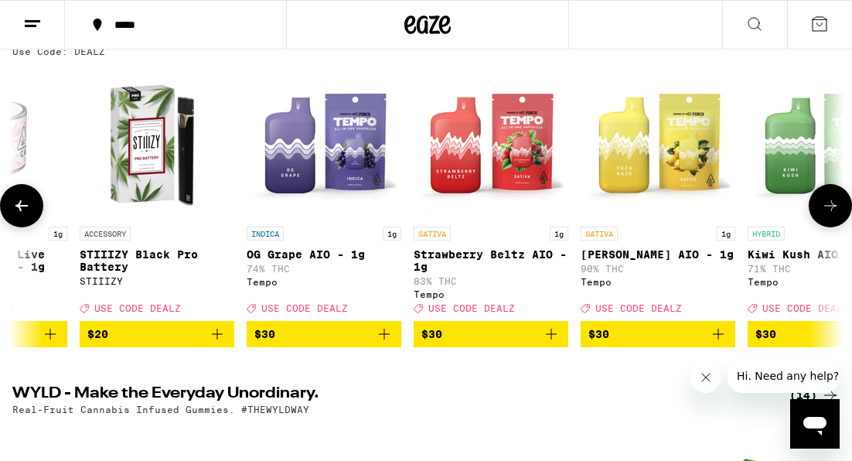
click at [29, 204] on icon at bounding box center [21, 205] width 19 height 19
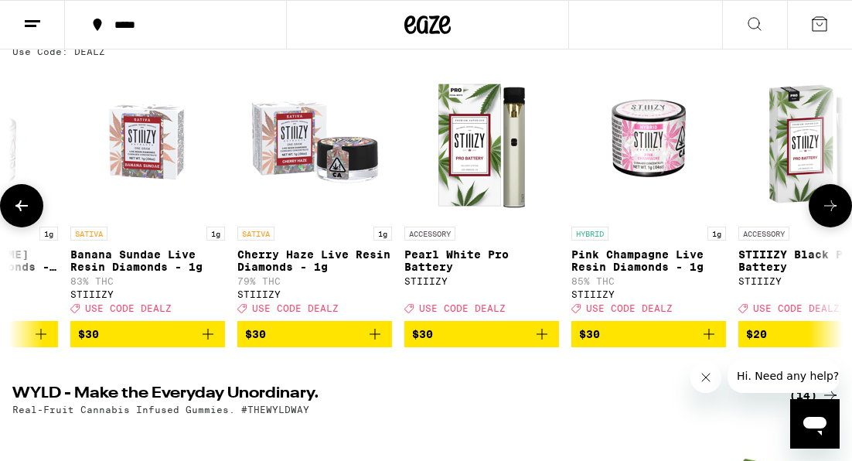
click at [29, 203] on icon at bounding box center [21, 205] width 19 height 19
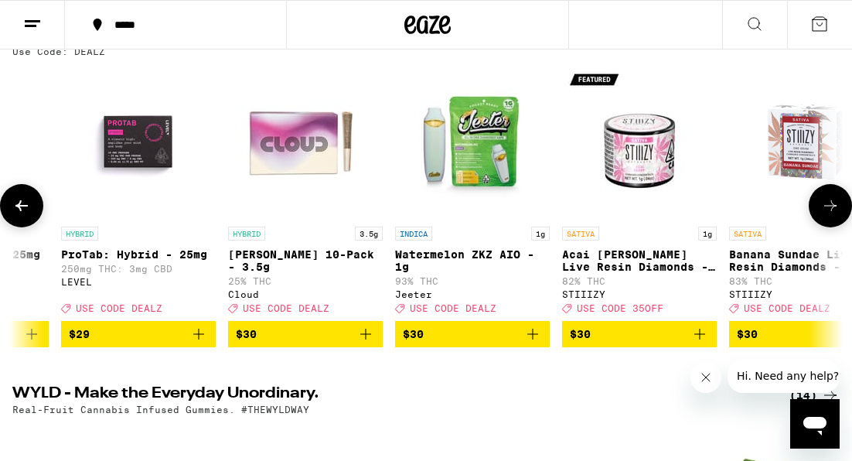
click at [29, 203] on icon at bounding box center [21, 205] width 19 height 19
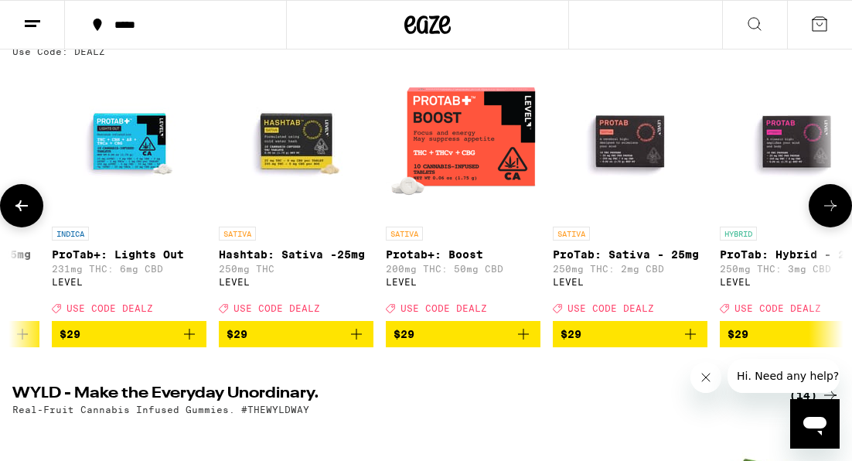
click at [29, 203] on icon at bounding box center [21, 205] width 19 height 19
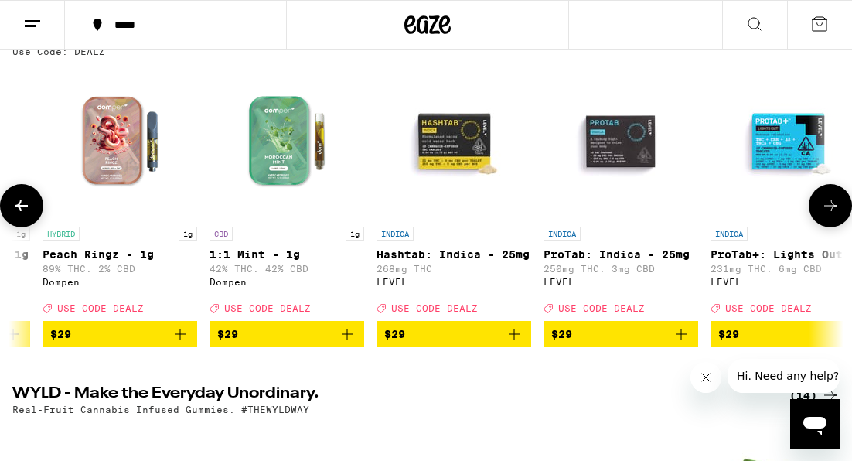
click at [29, 203] on icon at bounding box center [21, 205] width 19 height 19
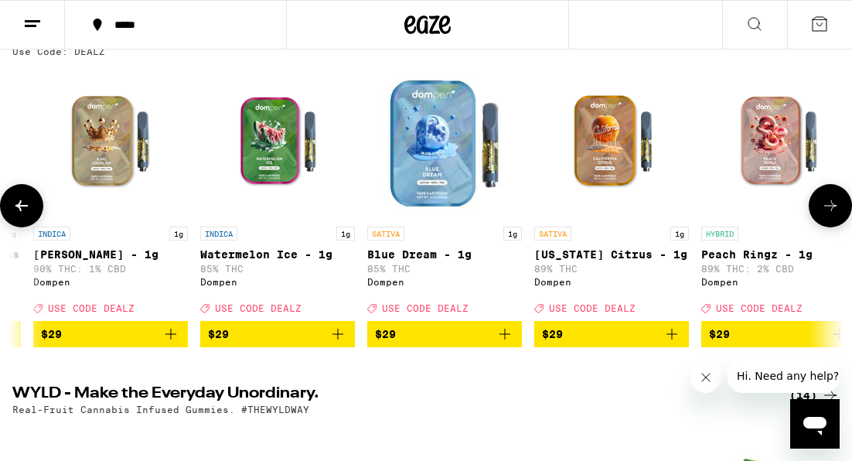
click at [29, 203] on icon at bounding box center [21, 205] width 19 height 19
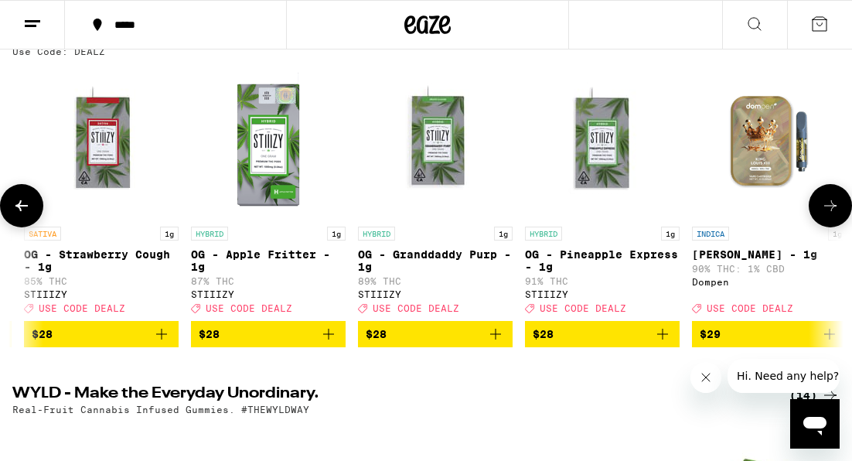
click at [29, 203] on icon at bounding box center [21, 205] width 19 height 19
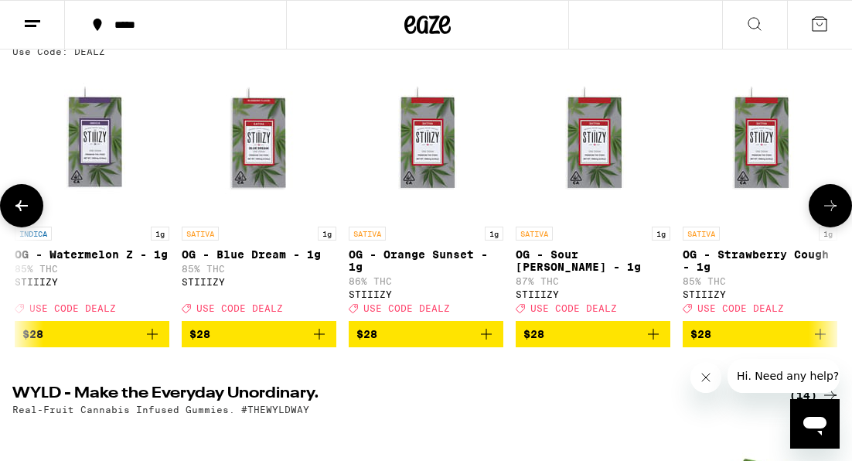
click at [29, 203] on icon at bounding box center [21, 205] width 19 height 19
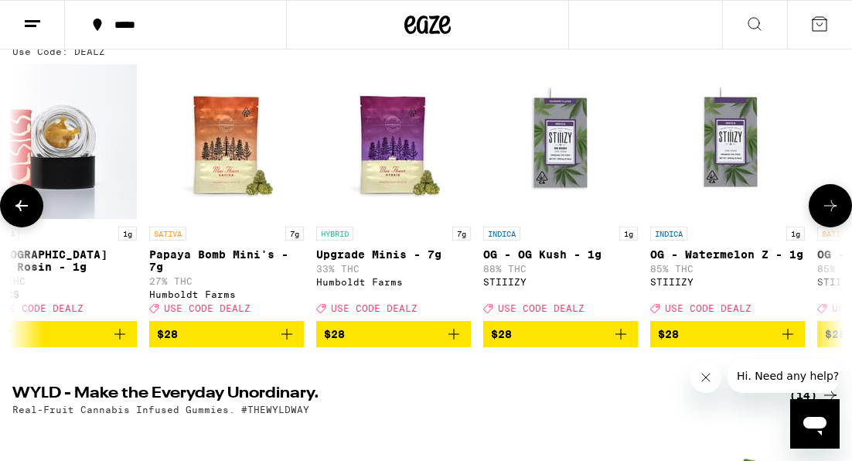
click at [29, 203] on icon at bounding box center [21, 205] width 19 height 19
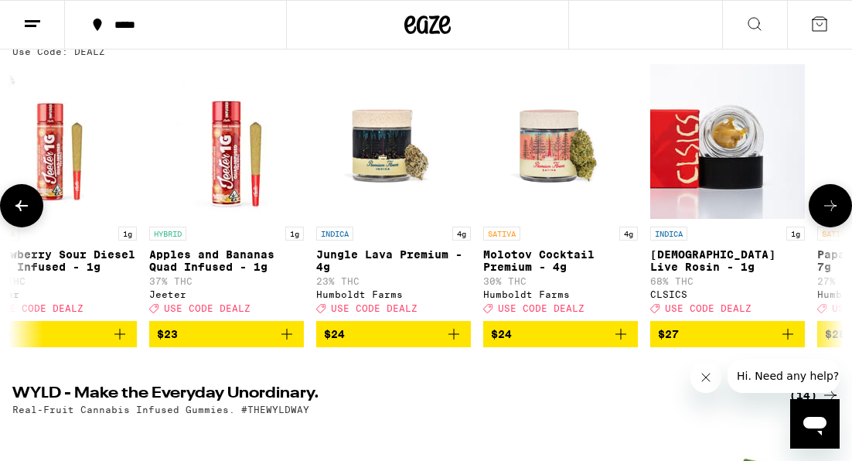
scroll to position [0, 10886]
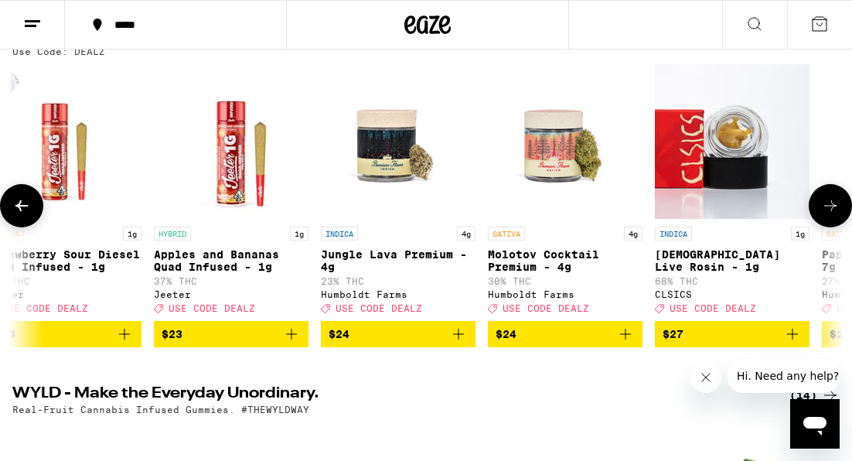
click at [834, 205] on icon at bounding box center [831, 205] width 19 height 19
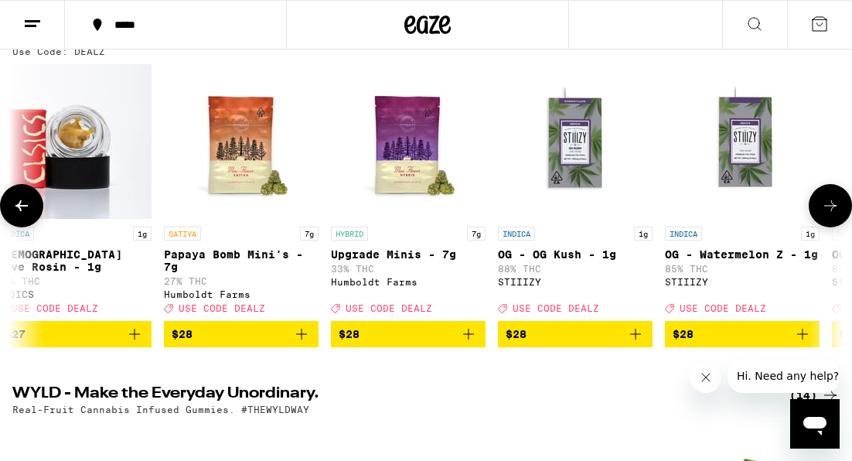
scroll to position [0, 11545]
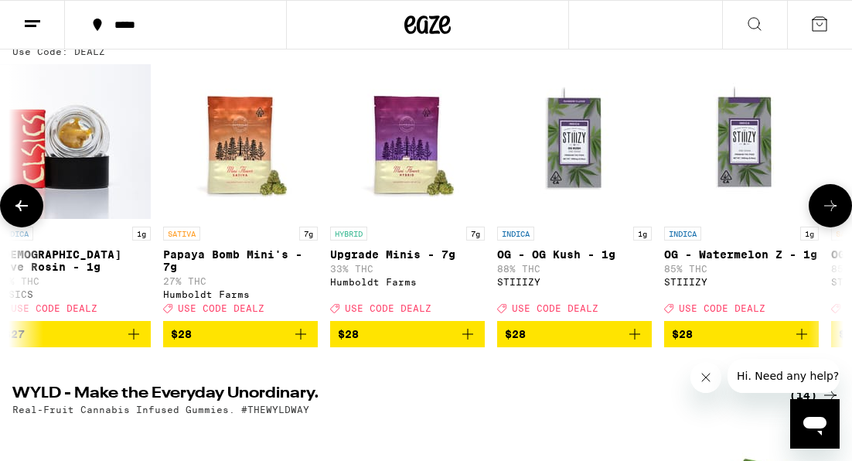
click at [302, 340] on icon "Add to bag" at bounding box center [300, 334] width 11 height 11
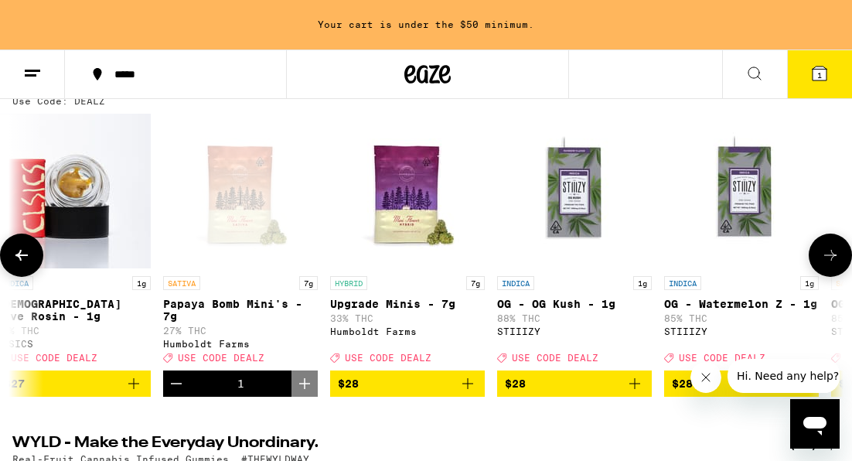
scroll to position [246, 0]
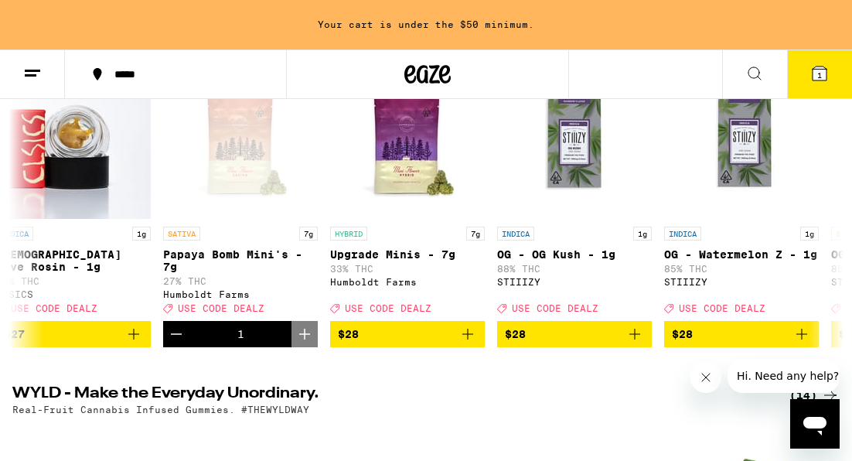
click at [811, 79] on icon at bounding box center [820, 73] width 19 height 19
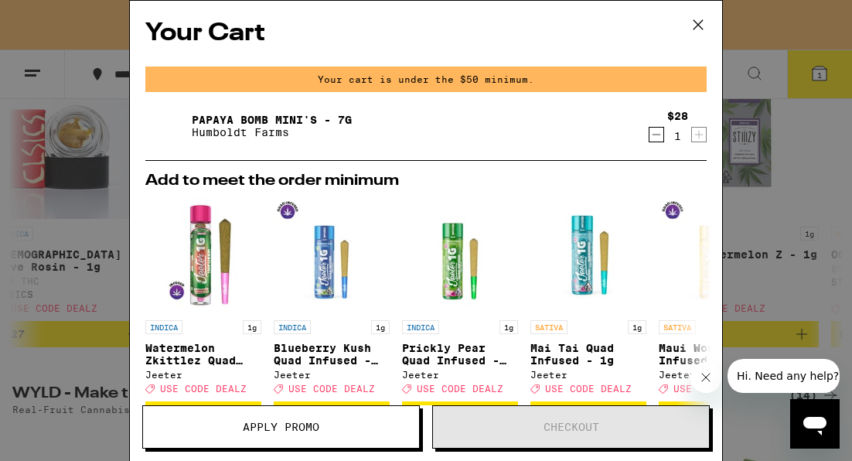
click at [652, 139] on icon "Decrement" at bounding box center [657, 134] width 14 height 19
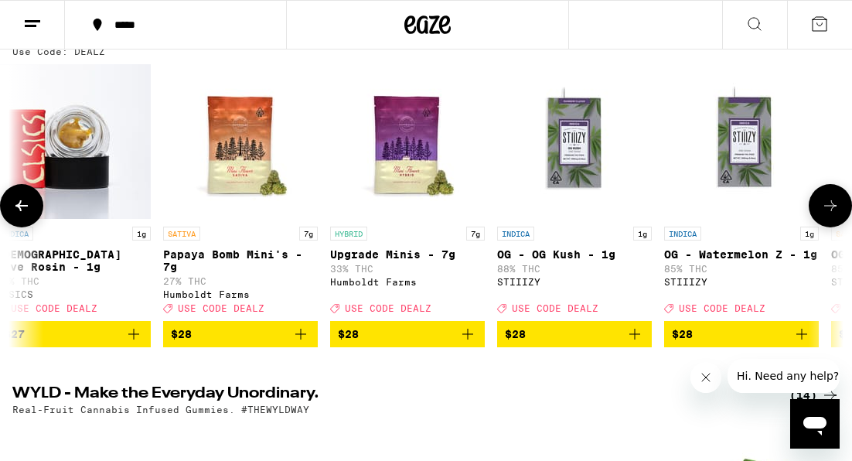
click at [232, 252] on p "Papaya Bomb Mini's - 7g" at bounding box center [240, 260] width 155 height 25
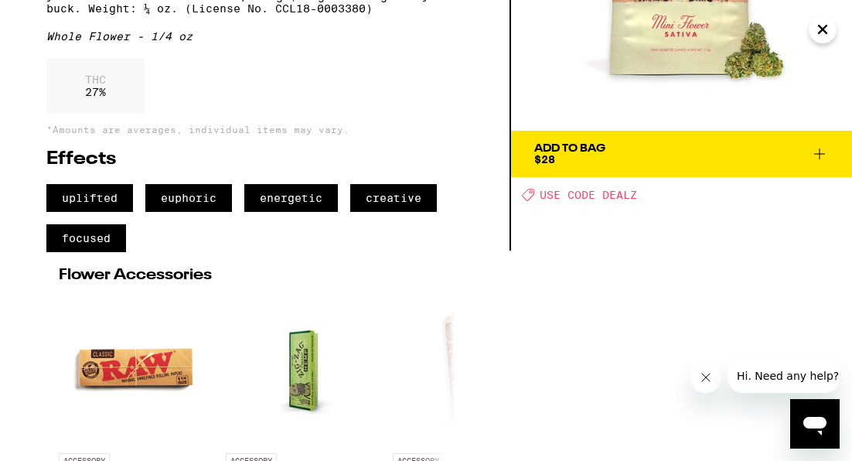
scroll to position [210, 0]
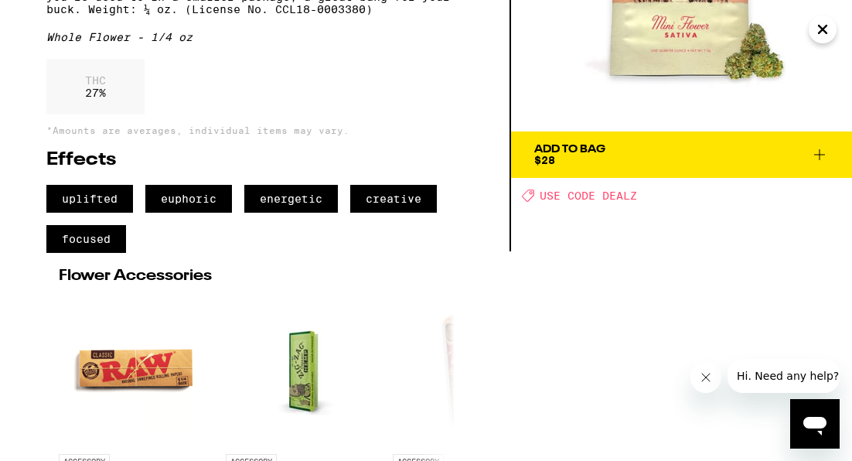
click at [773, 162] on span "Add To Bag $28" at bounding box center [682, 155] width 295 height 22
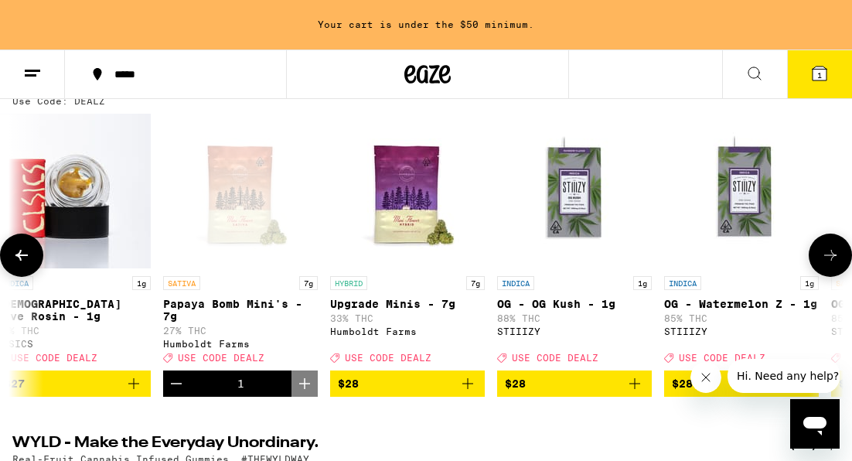
scroll to position [246, 0]
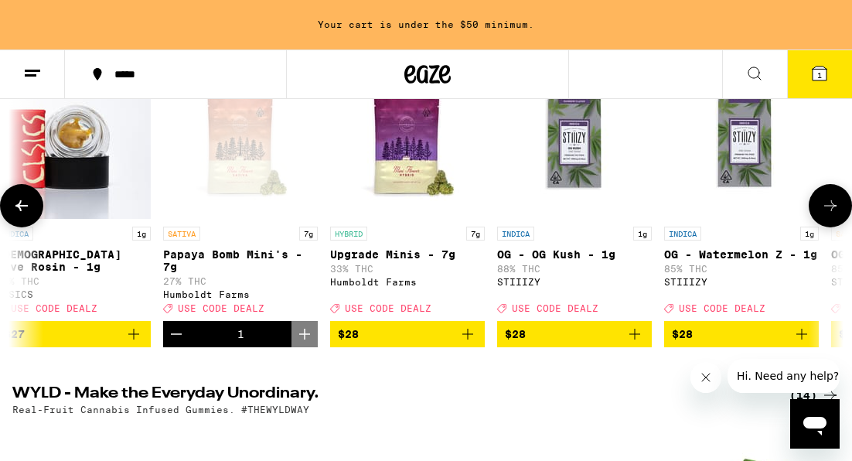
click at [237, 245] on div "SATIVA 7g Papaya Bomb Mini's - 7g 27% THC Humboldt Farms Deal Created with Sket…" at bounding box center [240, 270] width 155 height 87
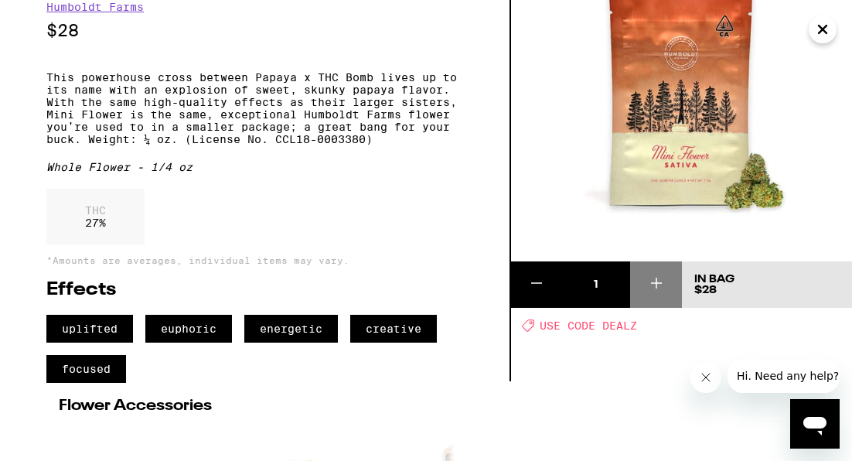
scroll to position [102, 0]
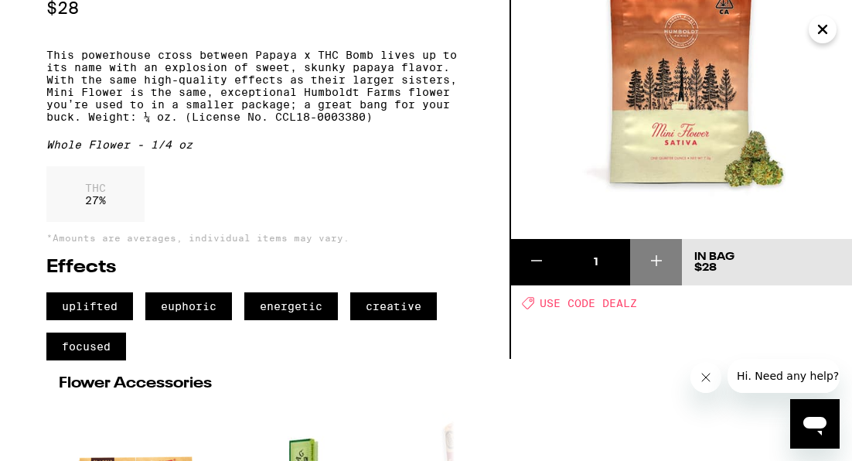
click at [594, 262] on div "1" at bounding box center [596, 261] width 68 height 15
click at [820, 32] on icon "Close" at bounding box center [823, 30] width 8 height 8
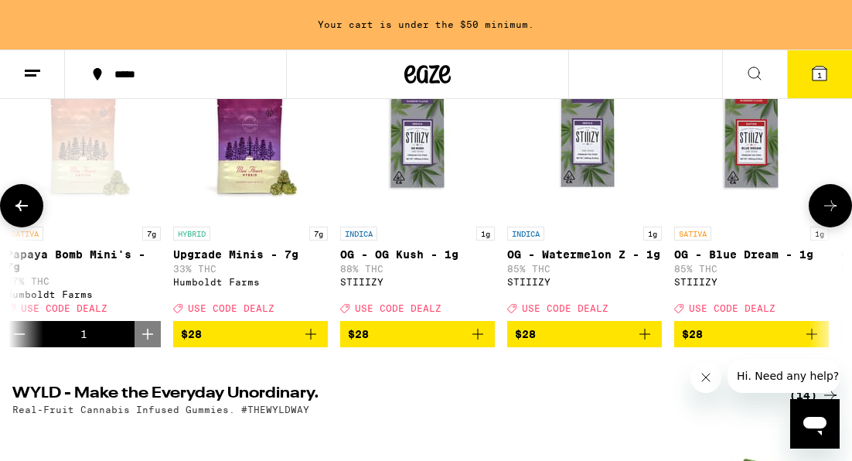
scroll to position [0, 11688]
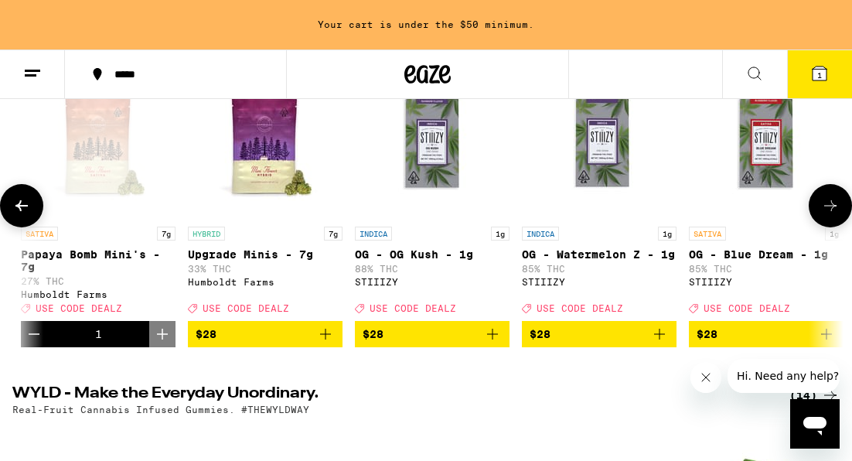
click at [302, 343] on span "$28" at bounding box center [265, 334] width 139 height 19
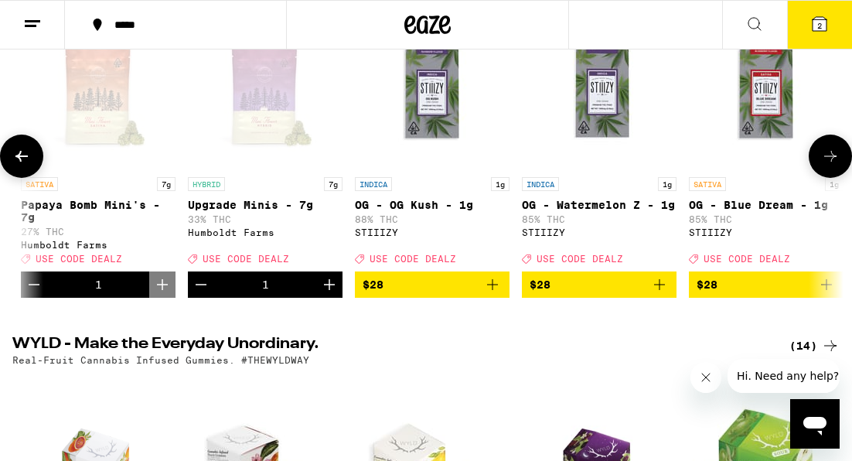
scroll to position [196, 0]
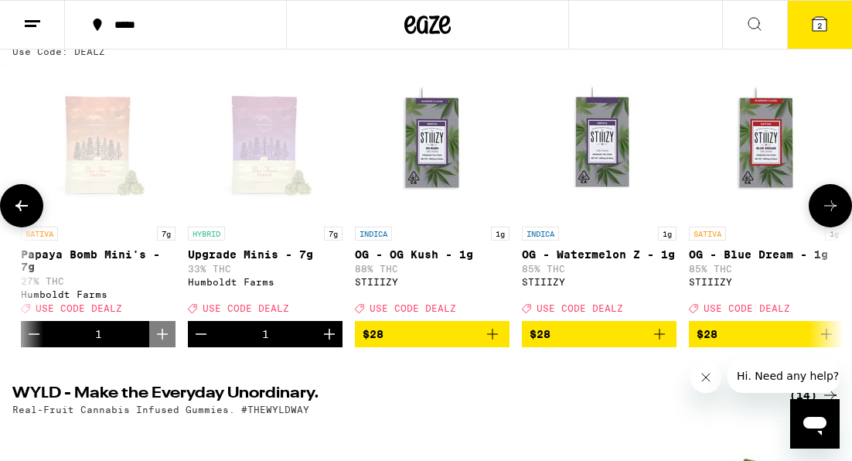
click at [334, 343] on icon "Increment" at bounding box center [329, 334] width 19 height 19
click at [204, 343] on icon "Decrement" at bounding box center [201, 334] width 19 height 19
click at [25, 343] on icon "Decrement" at bounding box center [34, 334] width 19 height 19
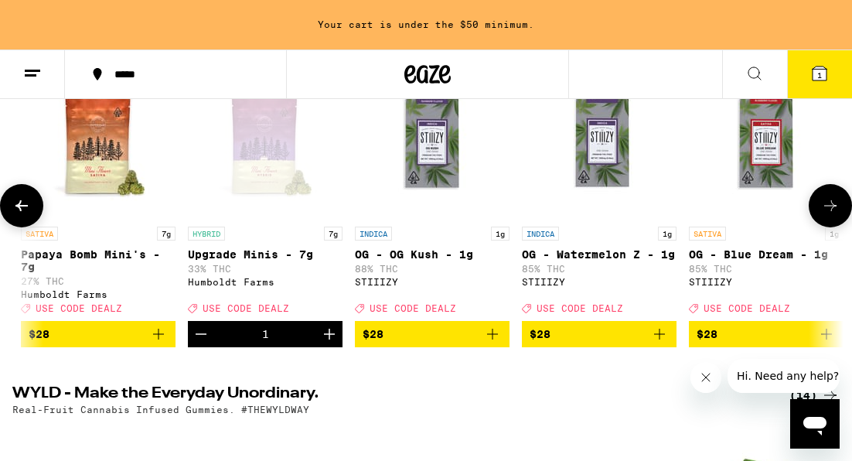
click at [327, 336] on icon "Increment" at bounding box center [329, 334] width 19 height 19
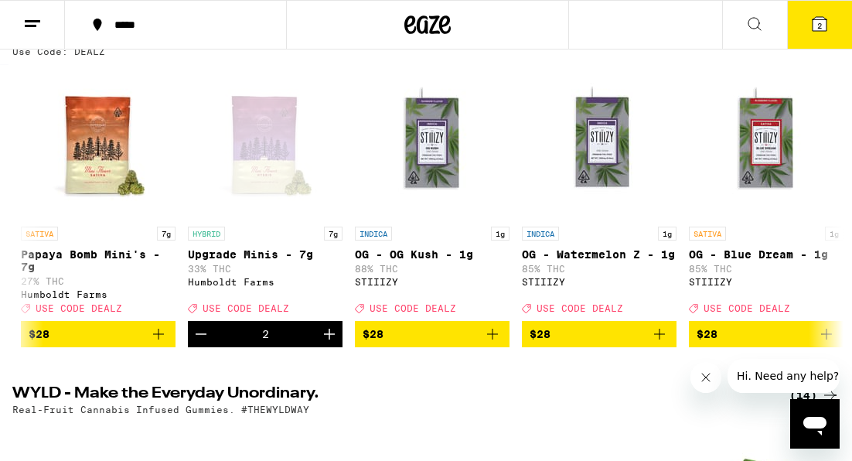
click at [828, 17] on icon at bounding box center [820, 24] width 19 height 19
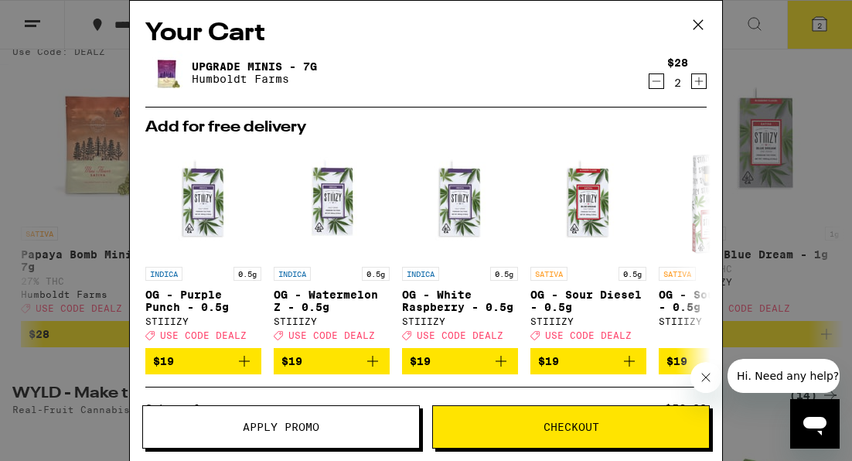
click at [706, 20] on icon at bounding box center [698, 24] width 23 height 23
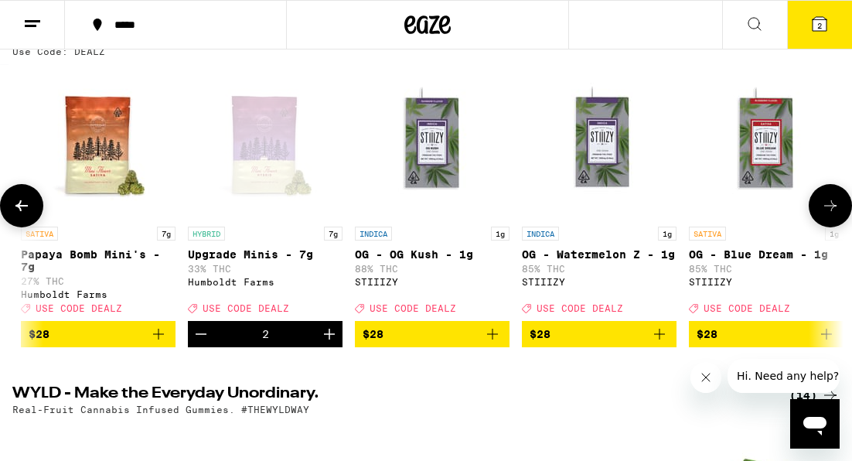
click at [203, 340] on icon "Decrement" at bounding box center [201, 334] width 19 height 19
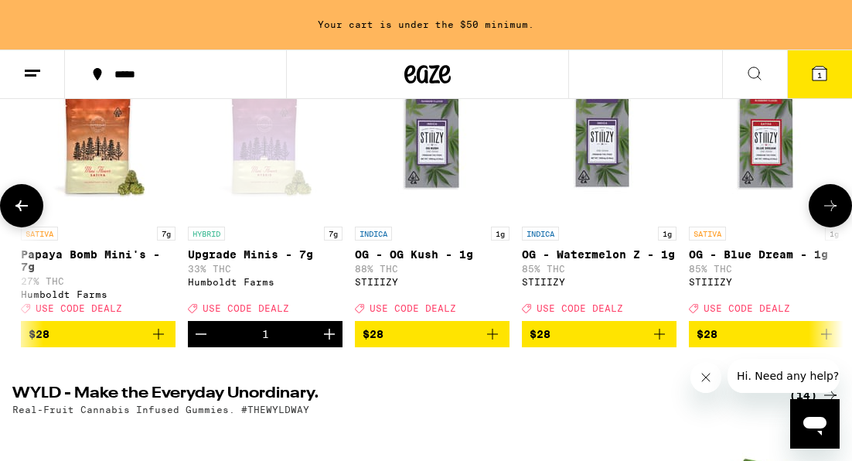
click at [161, 343] on icon "Add to bag" at bounding box center [158, 334] width 19 height 19
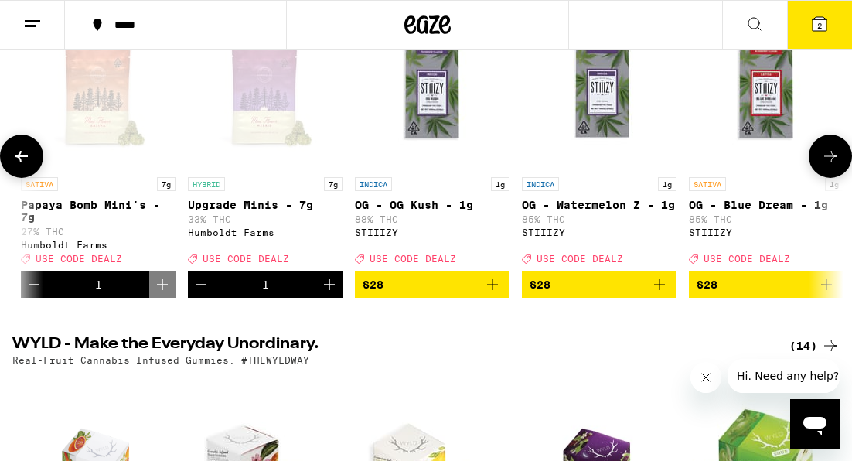
scroll to position [196, 0]
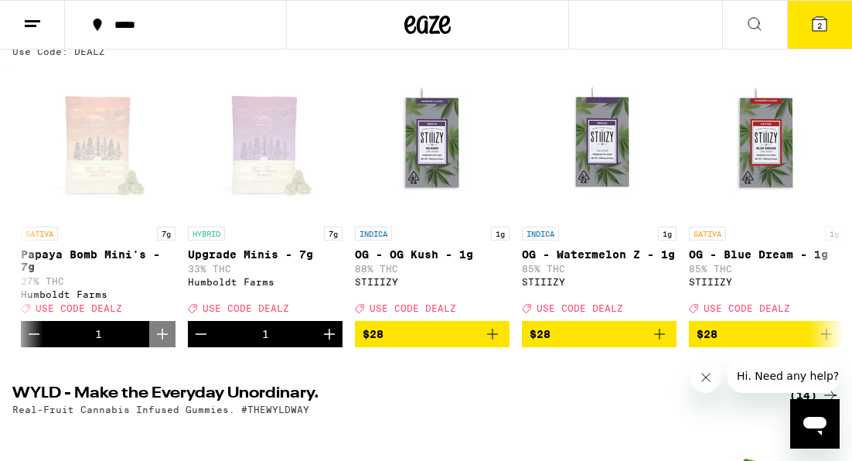
click at [818, 26] on span "2" at bounding box center [820, 25] width 5 height 9
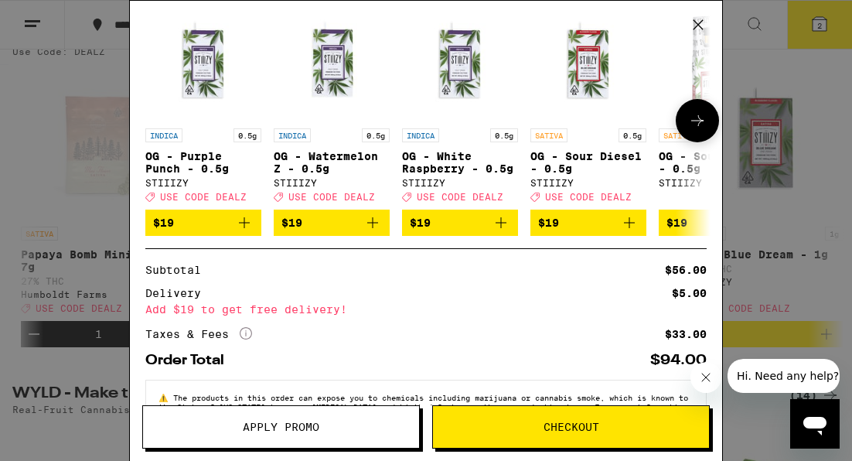
scroll to position [252, 0]
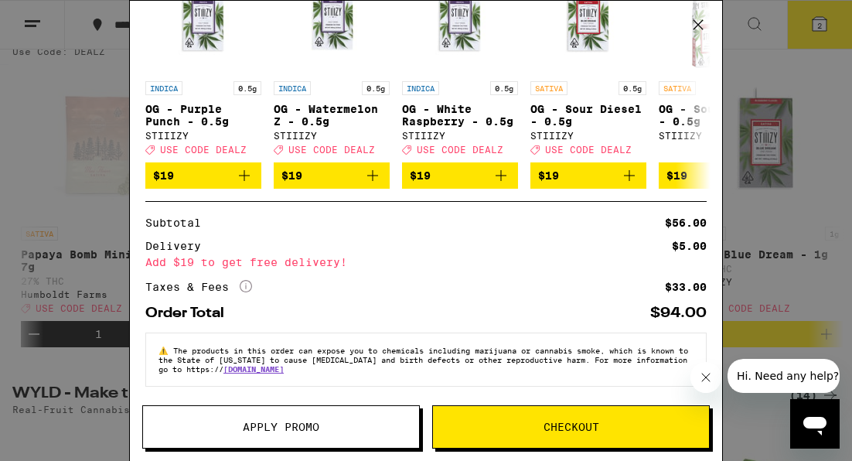
click at [241, 422] on span "Apply Promo" at bounding box center [281, 427] width 276 height 11
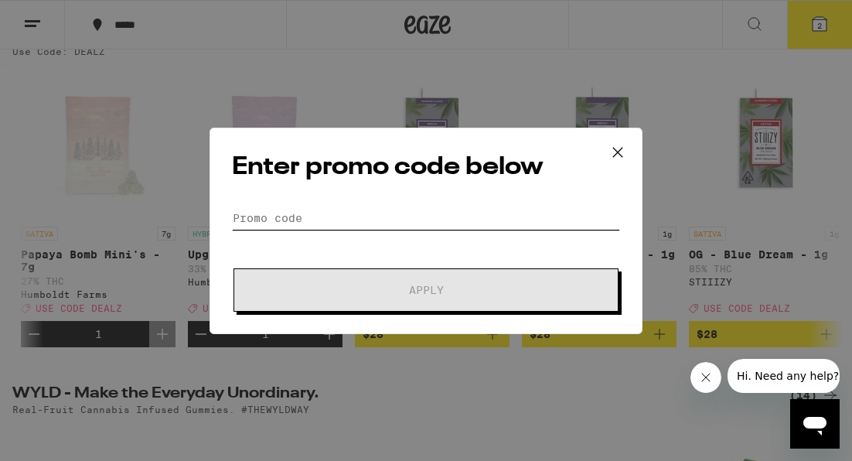
click at [341, 222] on input "Promo Code" at bounding box center [426, 218] width 388 height 23
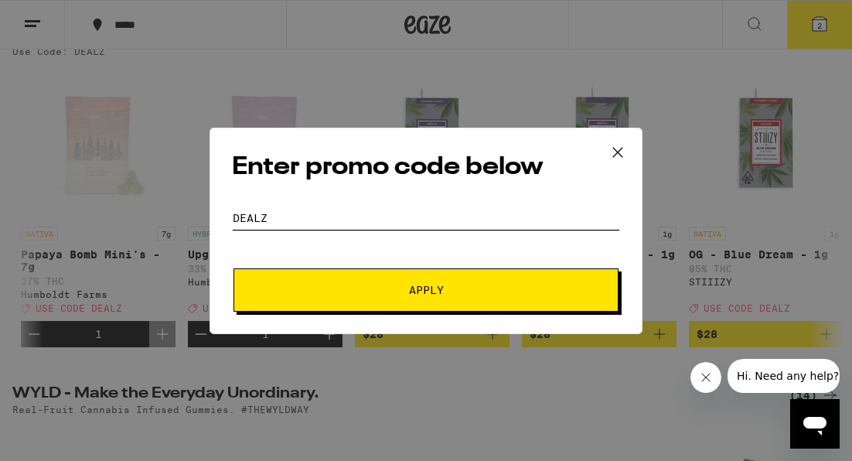
type input "Dealz"
click at [341, 282] on button "Apply" at bounding box center [426, 289] width 385 height 43
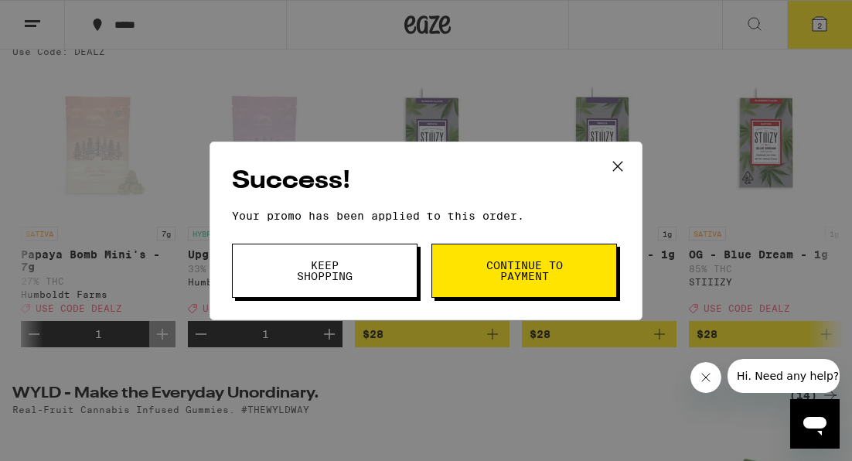
click at [500, 279] on span "Continue to payment" at bounding box center [524, 271] width 79 height 22
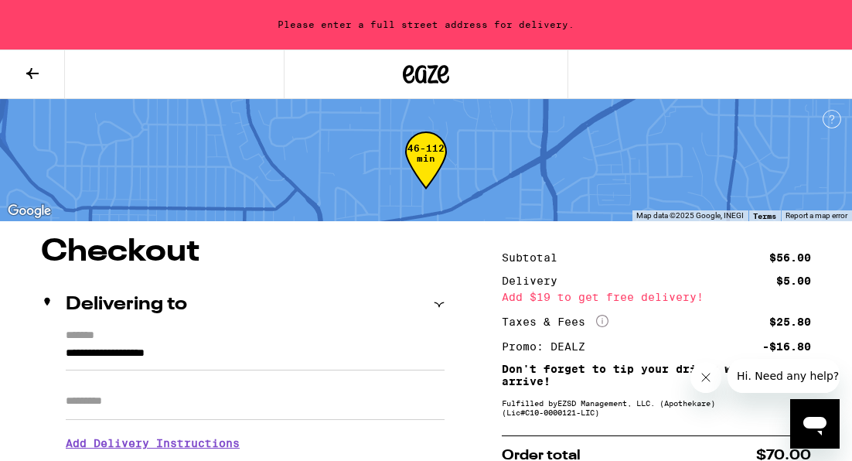
click at [208, 359] on input "**********" at bounding box center [255, 357] width 379 height 26
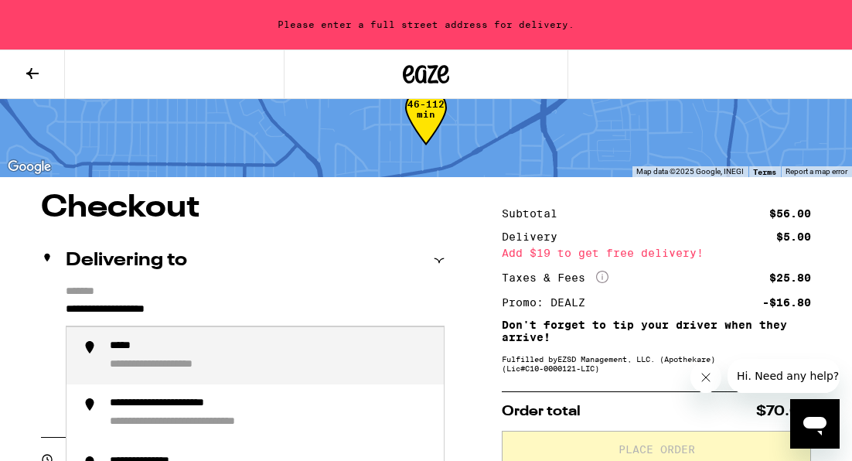
scroll to position [56, 0]
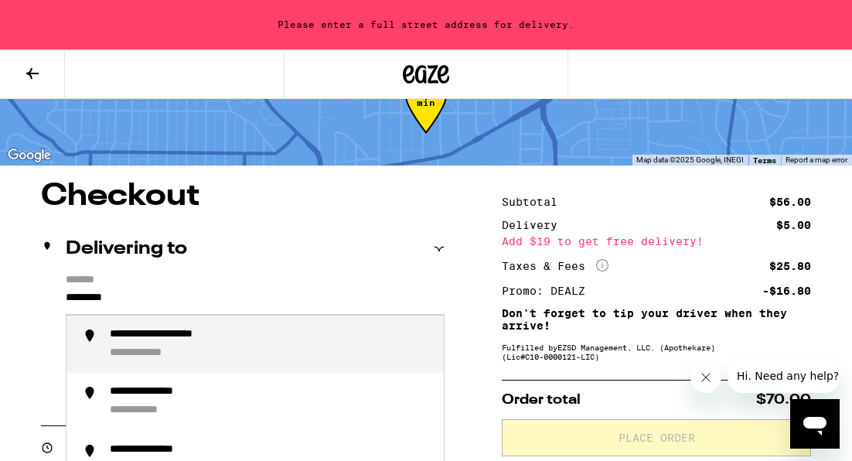
click at [206, 349] on div "**********" at bounding box center [271, 344] width 322 height 33
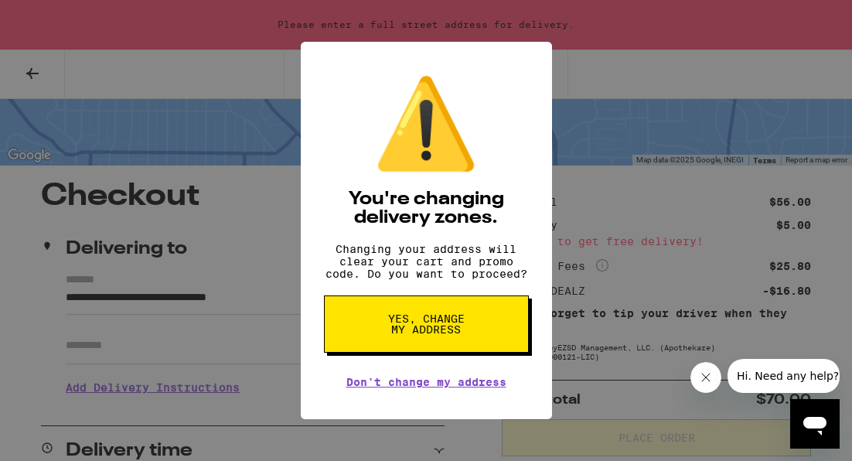
click at [528, 345] on button "Yes, change my address" at bounding box center [426, 323] width 205 height 57
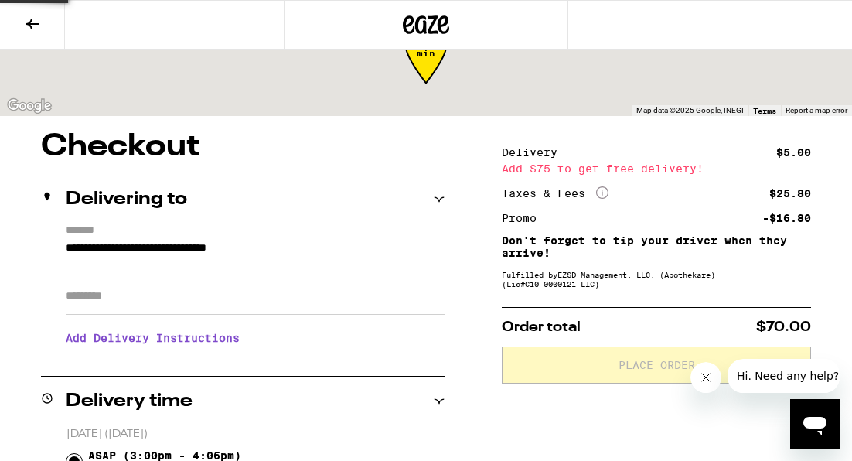
type input "**********"
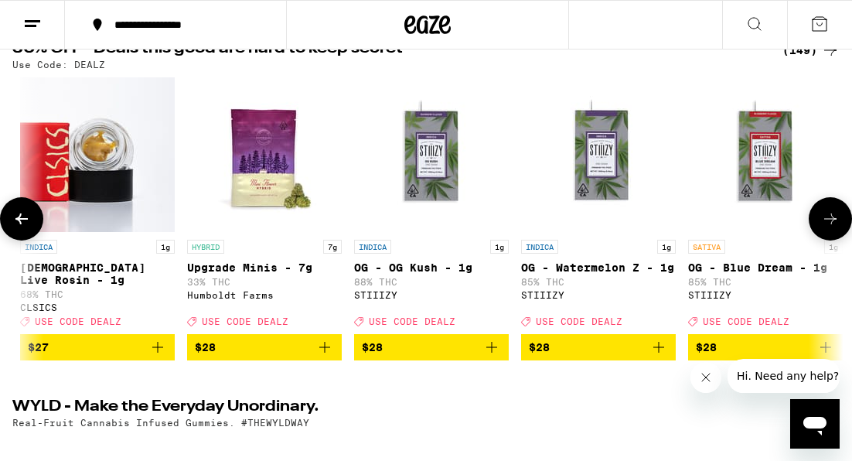
scroll to position [0, 11194]
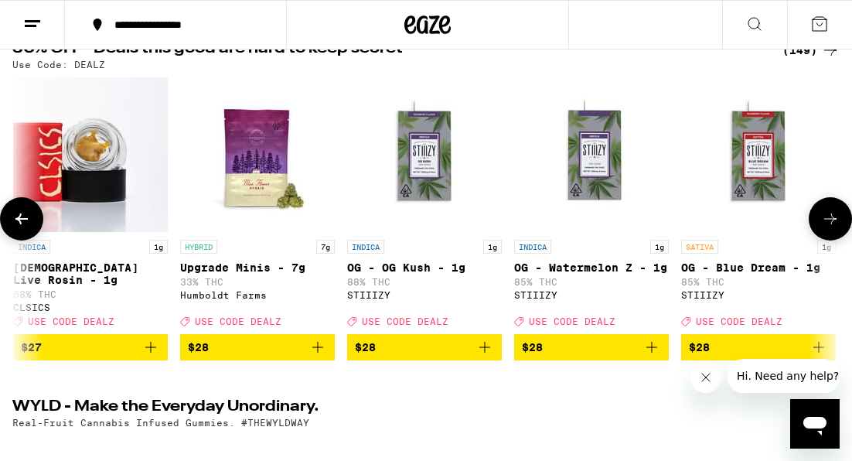
click at [323, 357] on icon "Add to bag" at bounding box center [318, 347] width 19 height 19
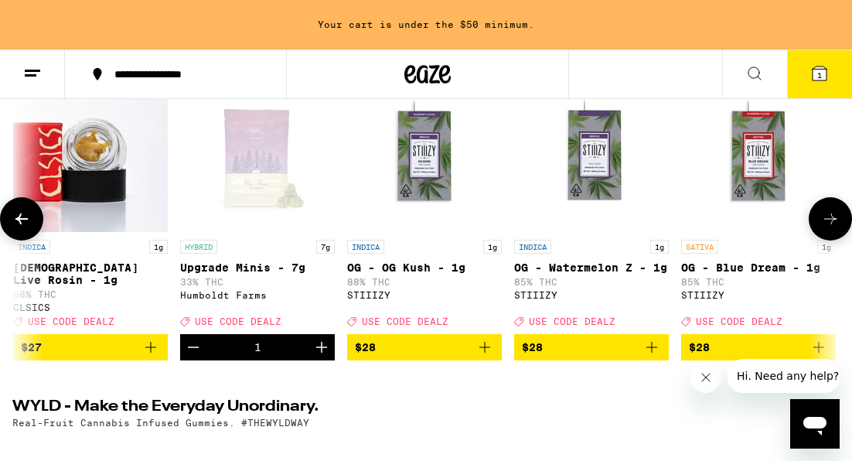
click at [323, 353] on icon "Increment" at bounding box center [321, 347] width 11 height 11
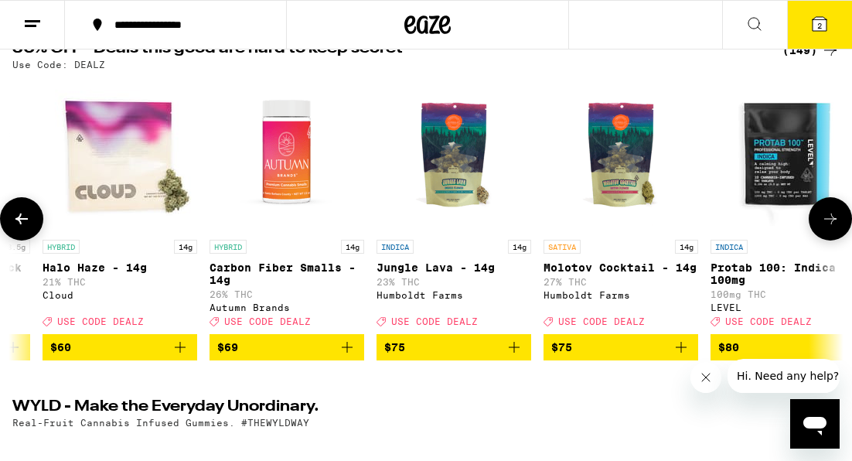
scroll to position [0, 23698]
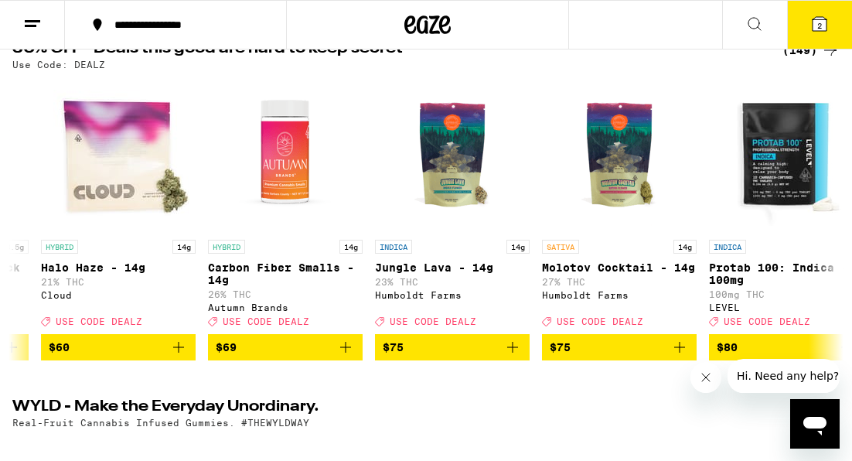
click at [814, 32] on icon at bounding box center [820, 24] width 19 height 19
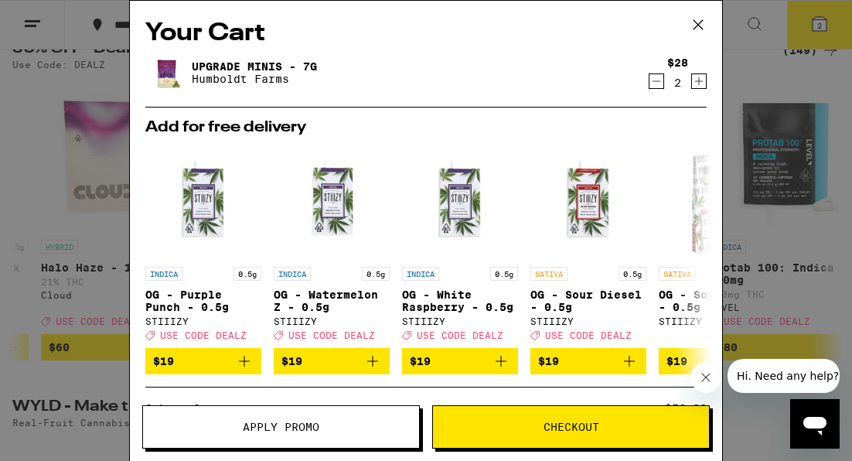
click at [658, 81] on icon "Decrement" at bounding box center [657, 81] width 14 height 19
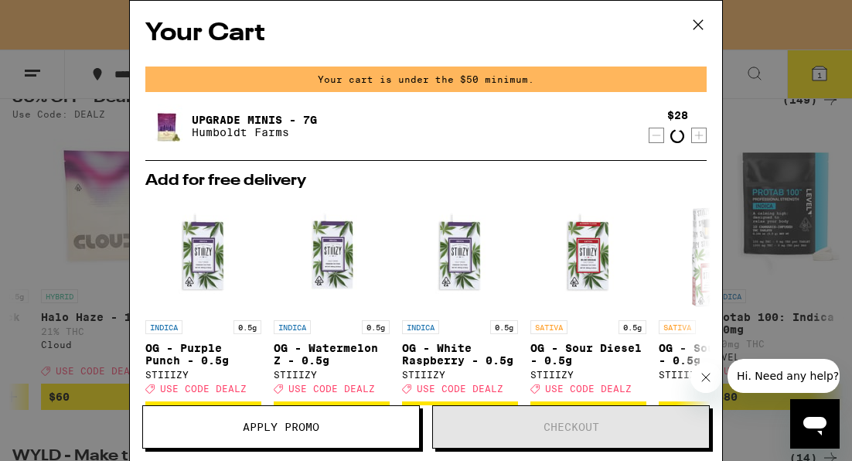
scroll to position [233, 0]
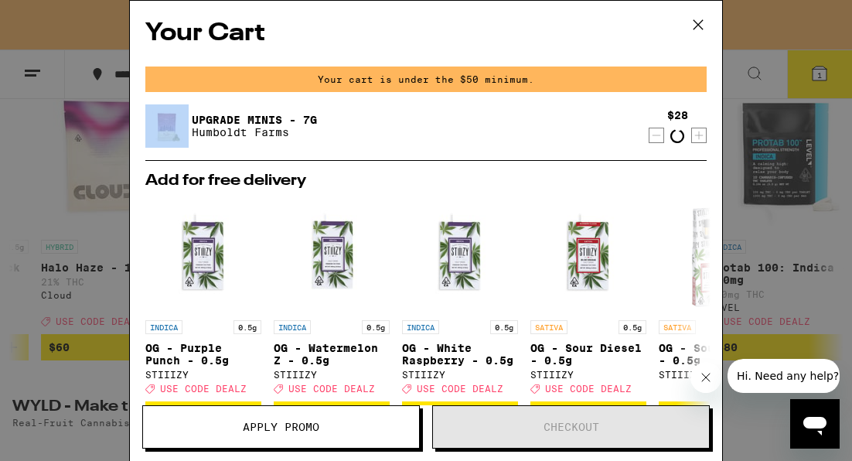
click at [658, 81] on div "Your cart is under the $50 minimum." at bounding box center [426, 80] width 562 height 26
click at [650, 128] on icon "Decrement" at bounding box center [657, 134] width 14 height 19
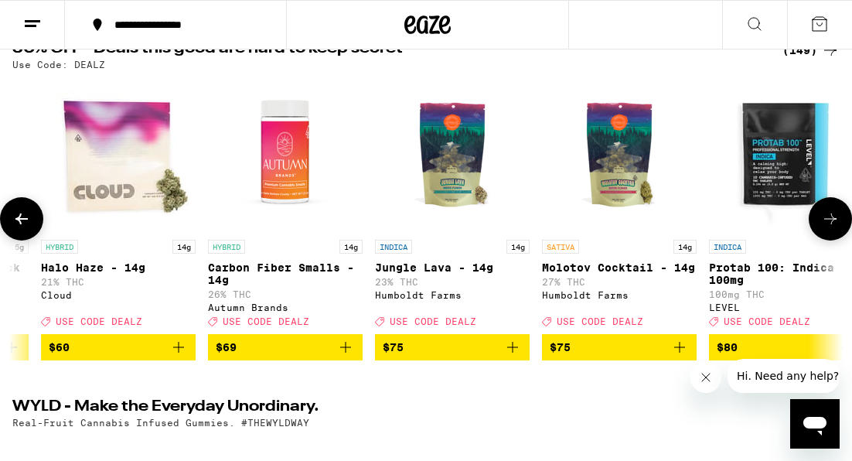
click at [182, 357] on icon "Add to bag" at bounding box center [178, 347] width 19 height 19
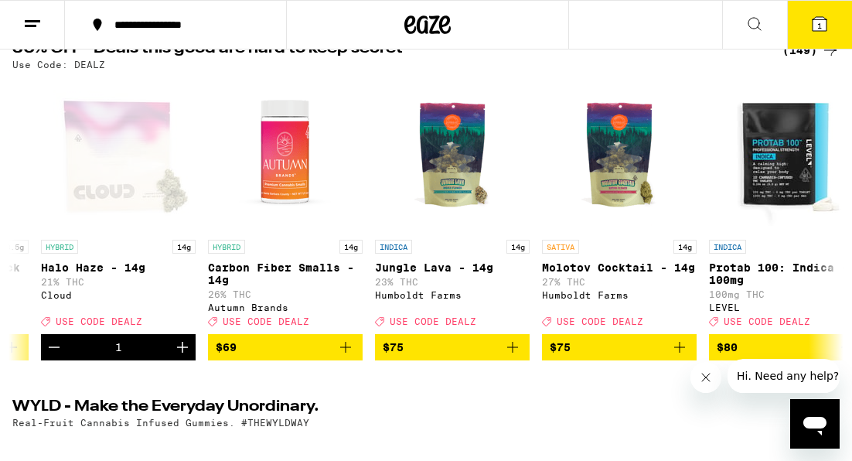
click at [835, 34] on button "1" at bounding box center [819, 25] width 65 height 48
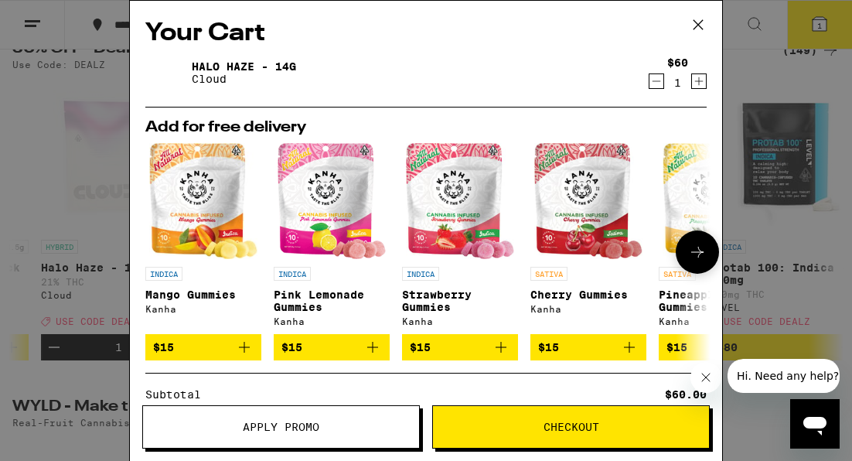
scroll to position [181, 0]
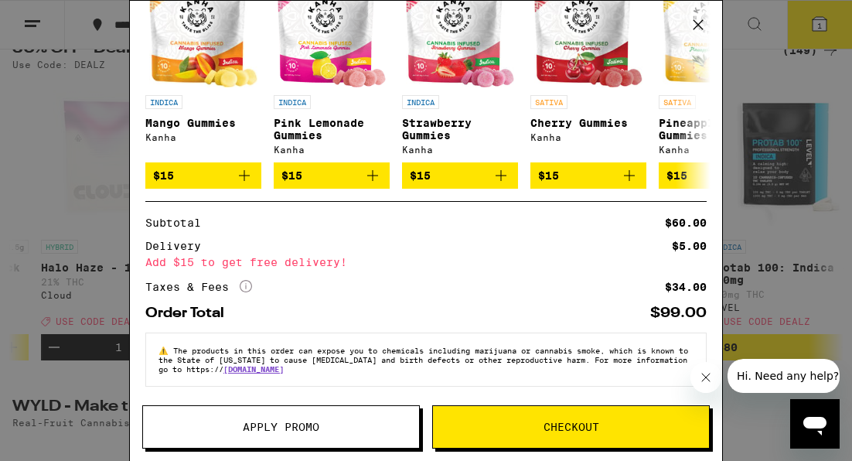
click at [351, 422] on span "Apply Promo" at bounding box center [281, 427] width 276 height 11
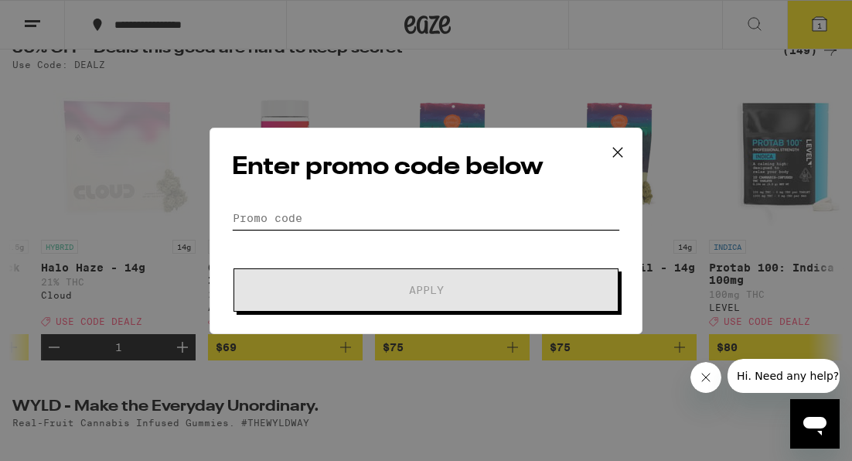
click at [336, 224] on input "Promo Code" at bounding box center [426, 218] width 388 height 23
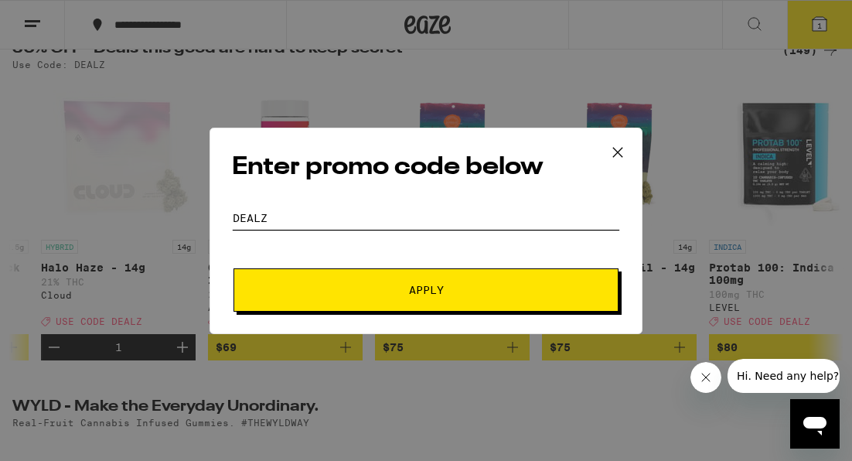
type input "dealz"
click at [349, 283] on button "Apply" at bounding box center [426, 289] width 385 height 43
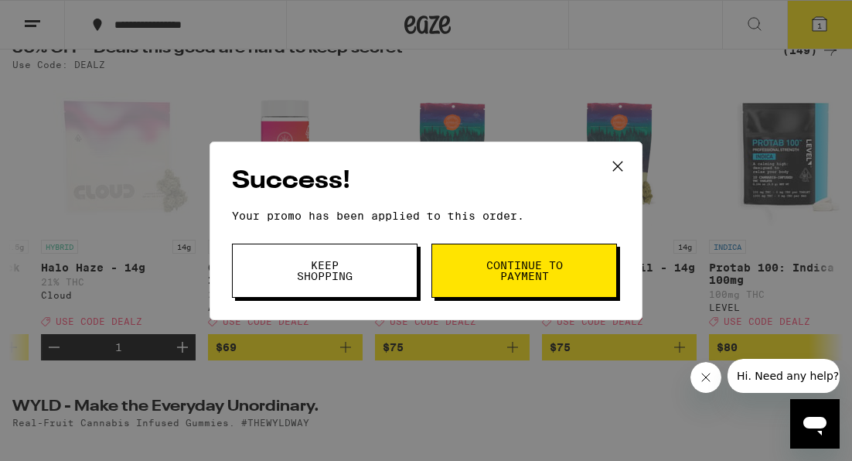
click at [490, 280] on span "Continue to payment" at bounding box center [524, 271] width 79 height 22
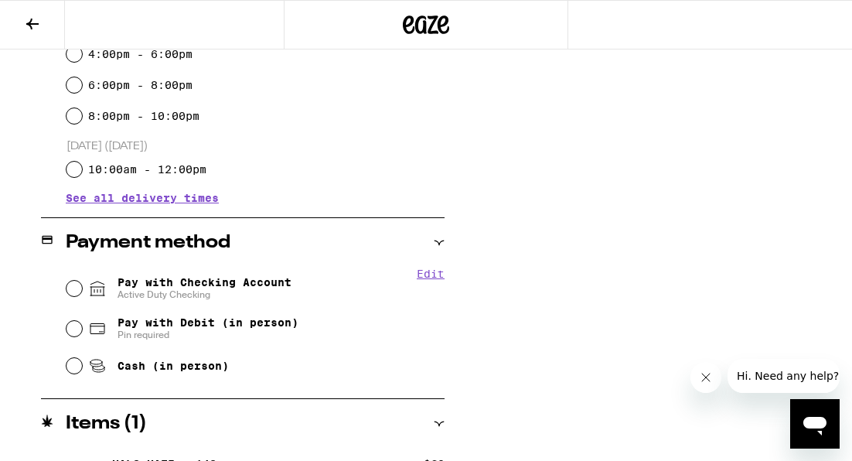
scroll to position [543, 0]
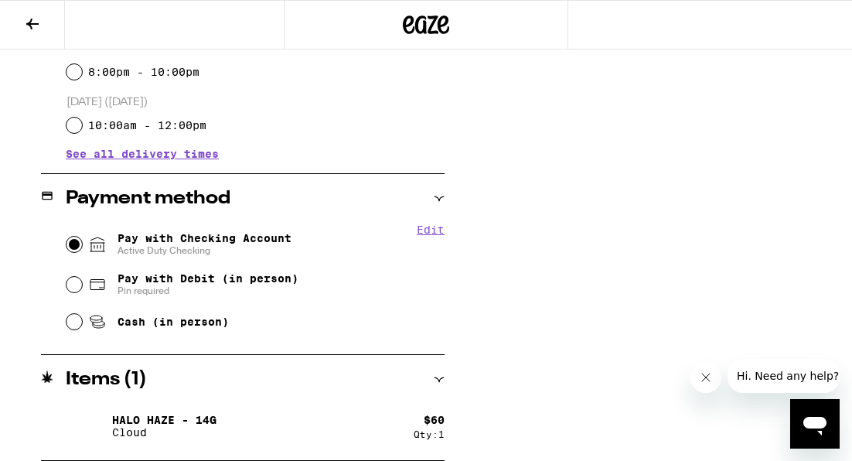
click at [77, 245] on input "Pay with Checking Account Active Duty Checking" at bounding box center [74, 244] width 15 height 15
radio input "true"
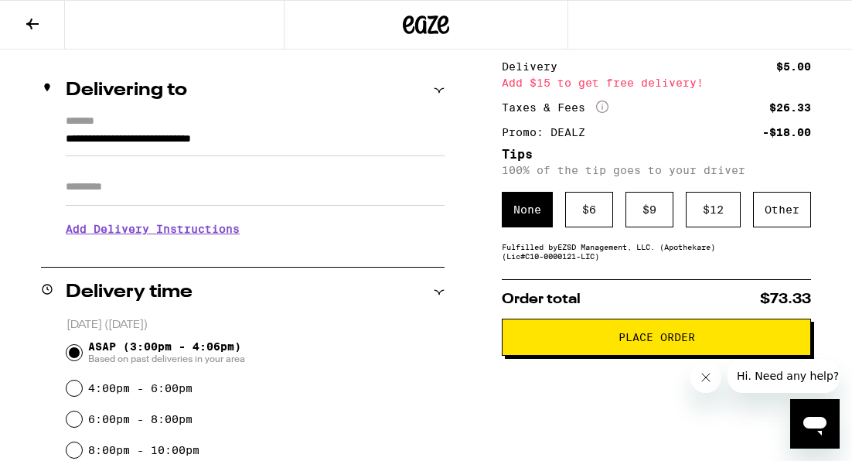
scroll to position [169, 0]
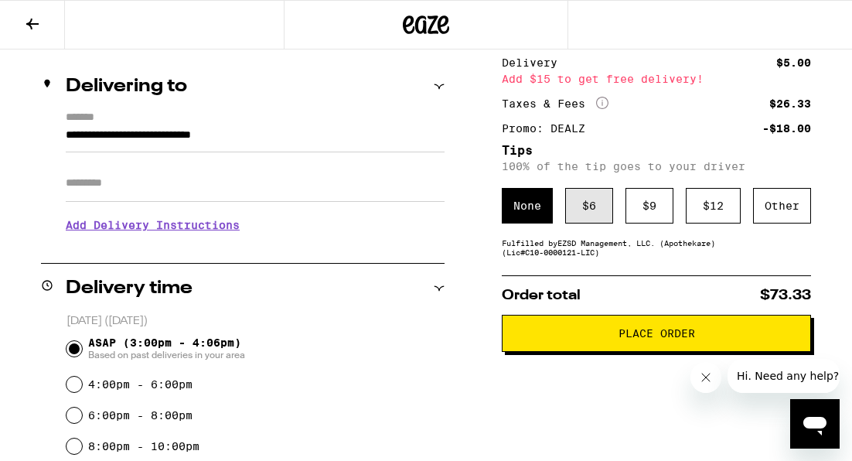
click at [589, 217] on div "$ 6" at bounding box center [589, 206] width 48 height 36
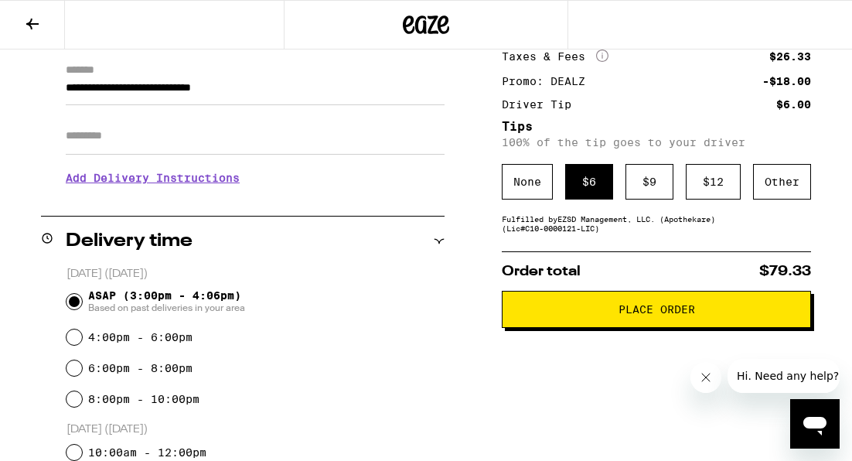
scroll to position [240, 0]
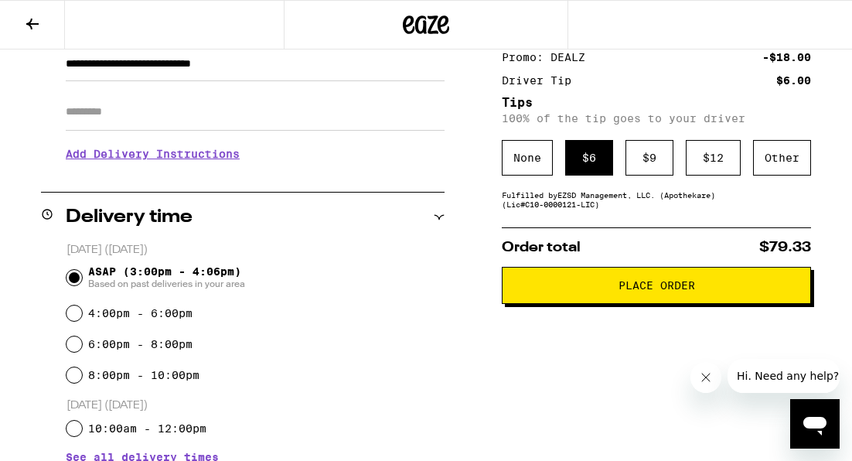
click at [638, 299] on button "Place Order" at bounding box center [656, 285] width 309 height 37
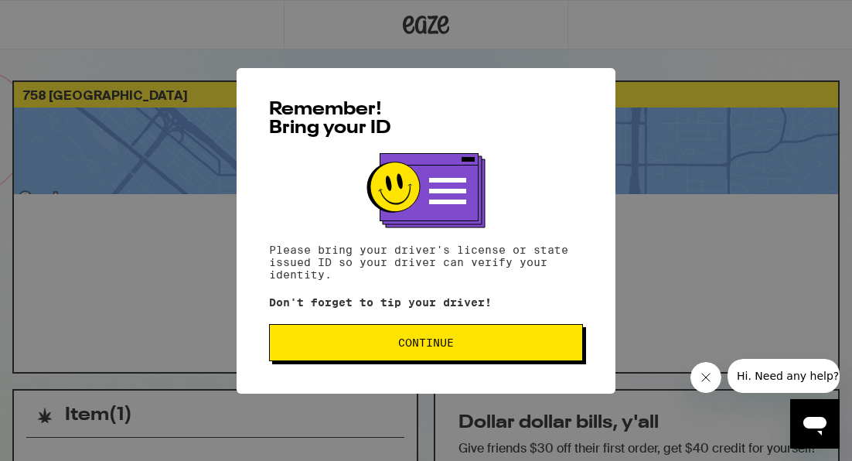
click at [494, 348] on span "Continue" at bounding box center [426, 342] width 288 height 11
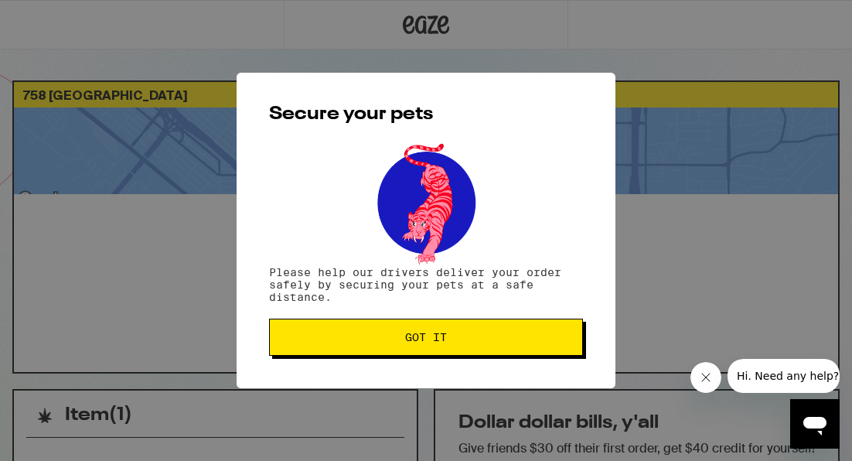
click at [437, 340] on span "Got it" at bounding box center [426, 337] width 42 height 11
